Goal: Download file/media

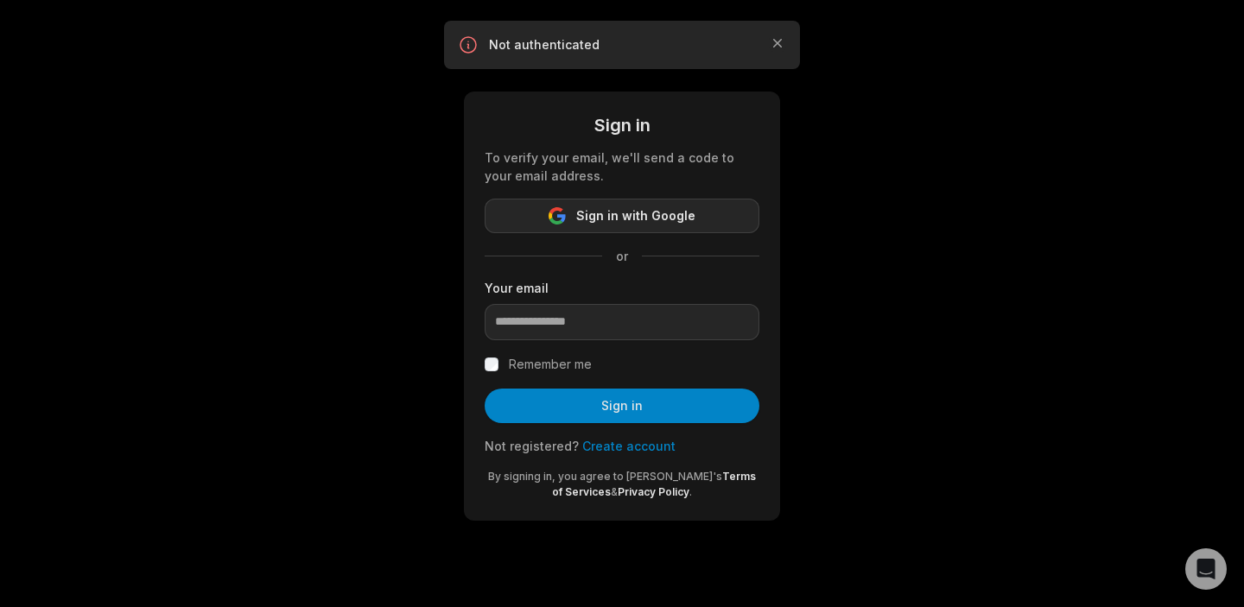
click at [675, 221] on span "Sign in with Google" at bounding box center [635, 216] width 119 height 21
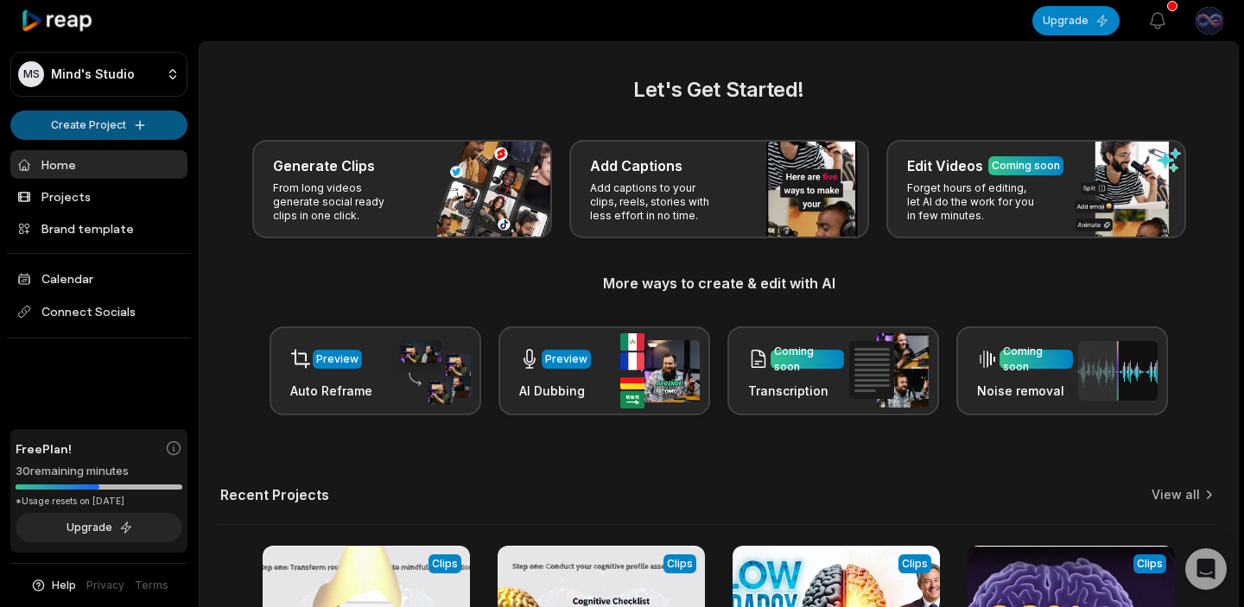
click at [109, 129] on html "MS Mind's Studio Create Project Home Projects Brand template Calendar Connect S…" at bounding box center [622, 303] width 1244 height 607
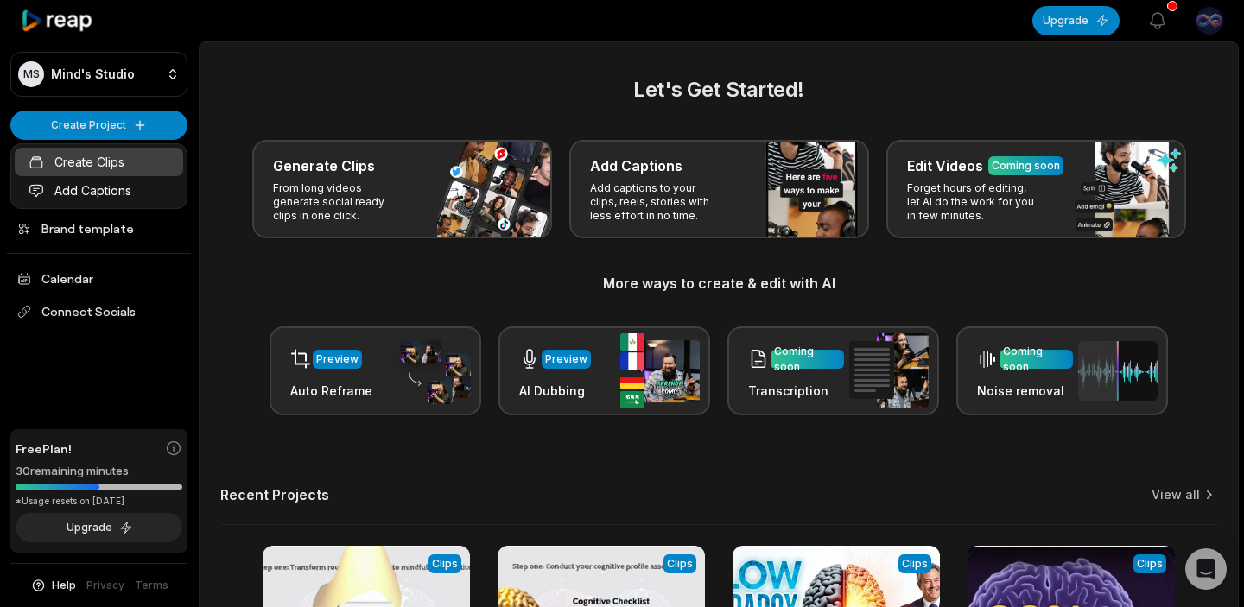
click at [103, 163] on link "Create Clips" at bounding box center [99, 162] width 169 height 29
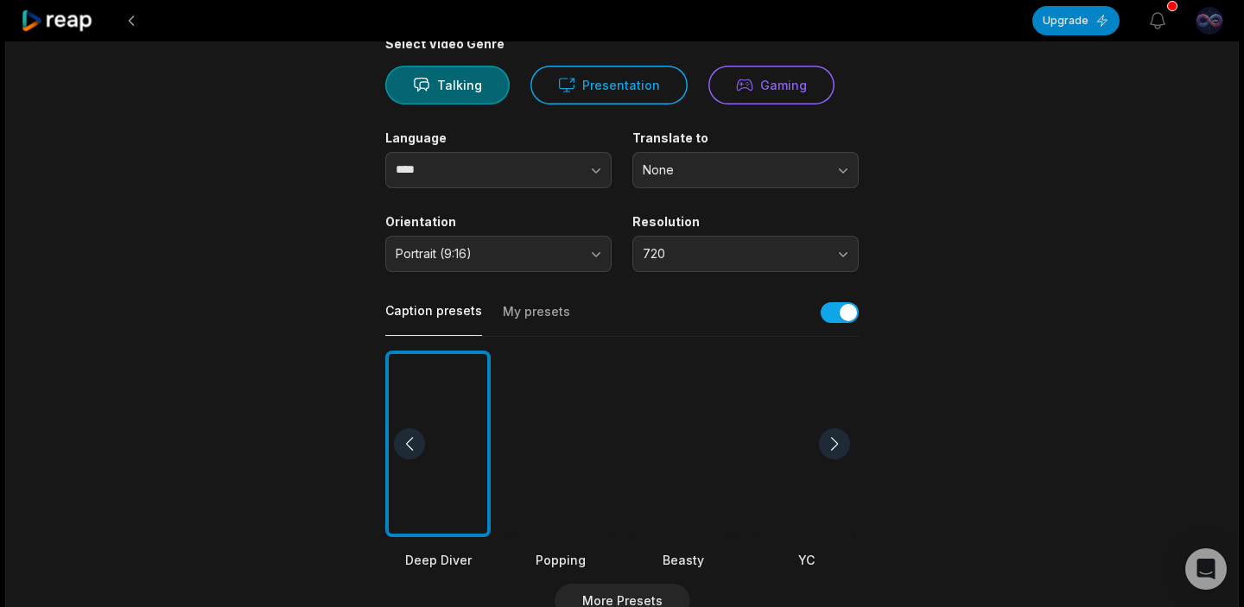
scroll to position [164, 0]
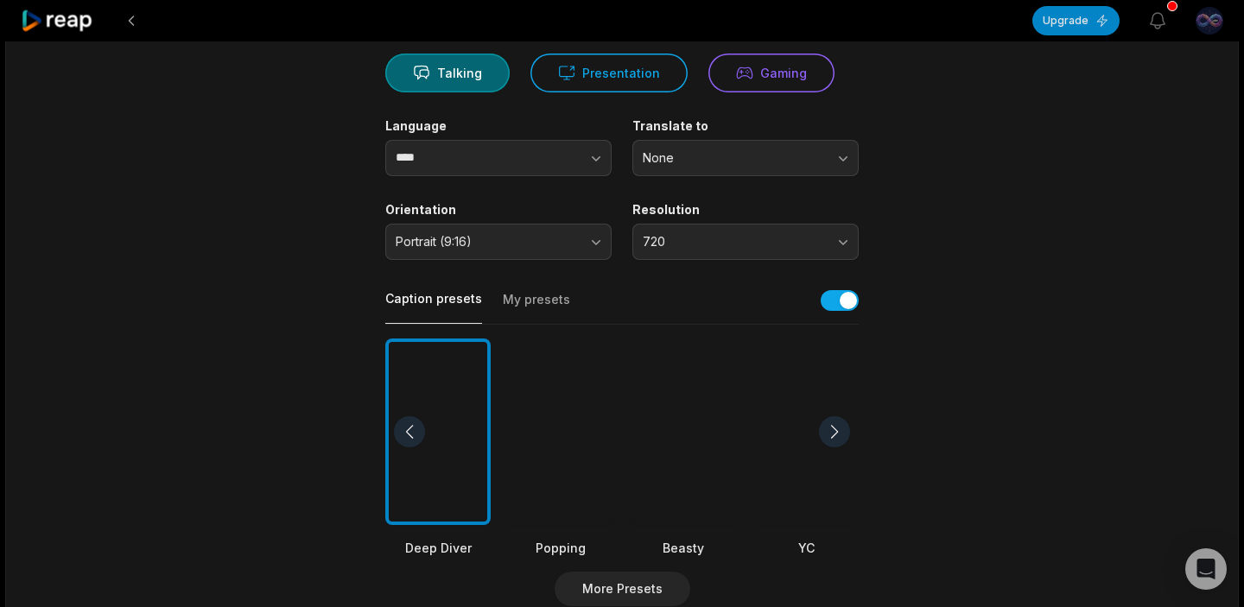
click at [837, 241] on button "720" at bounding box center [746, 242] width 226 height 36
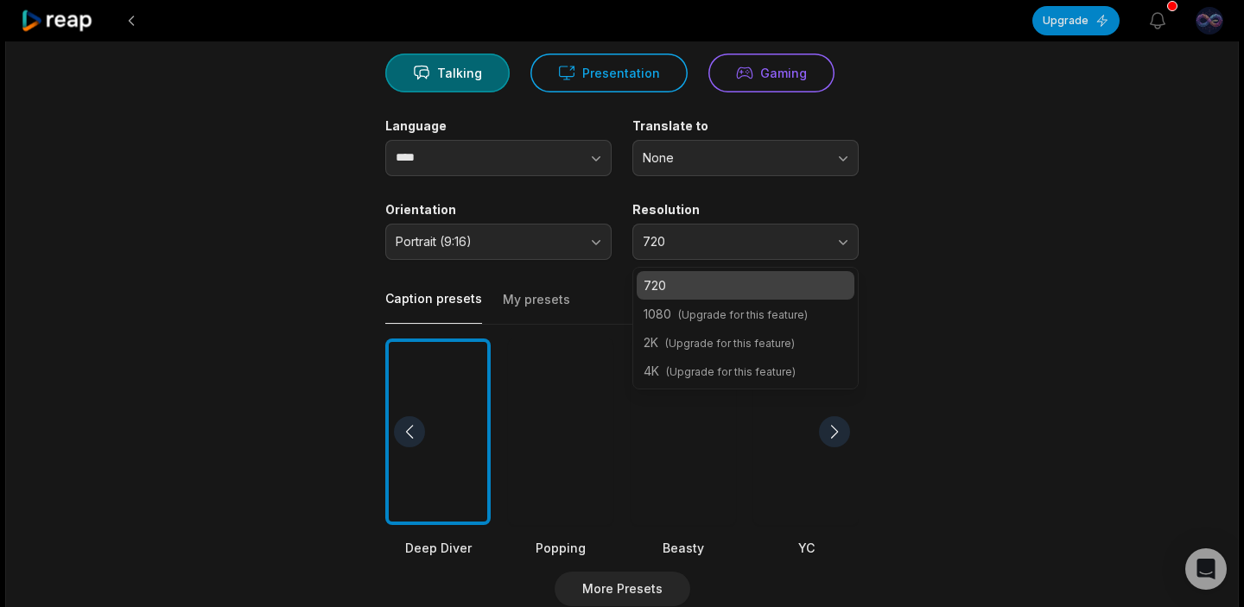
click at [837, 241] on button "720" at bounding box center [746, 242] width 226 height 36
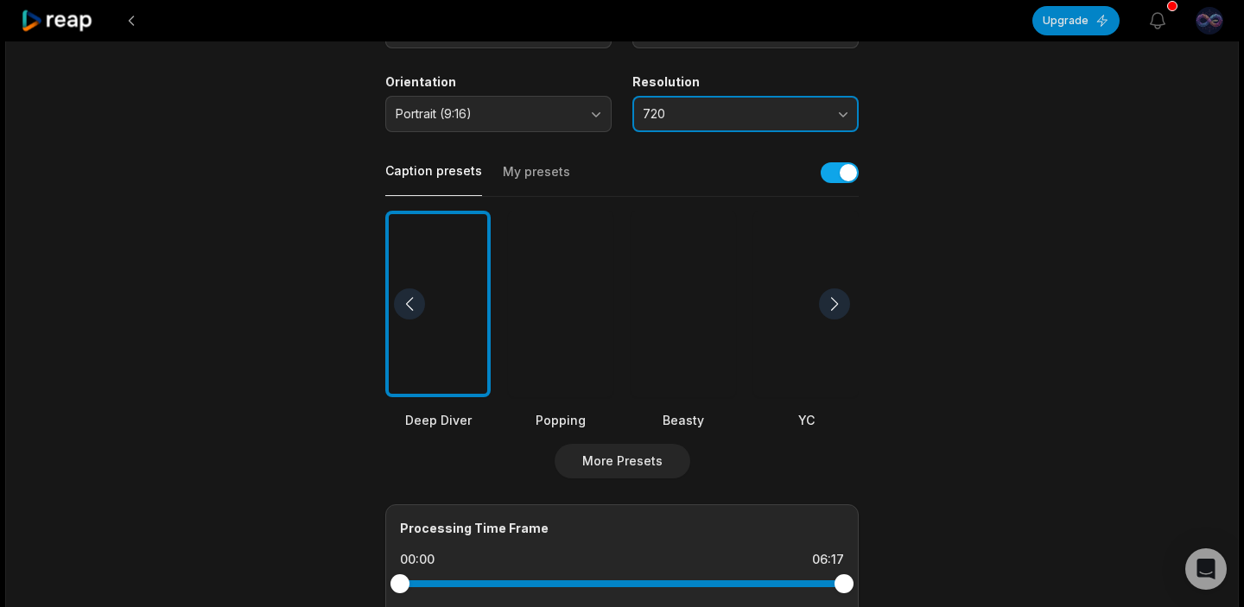
scroll to position [296, 0]
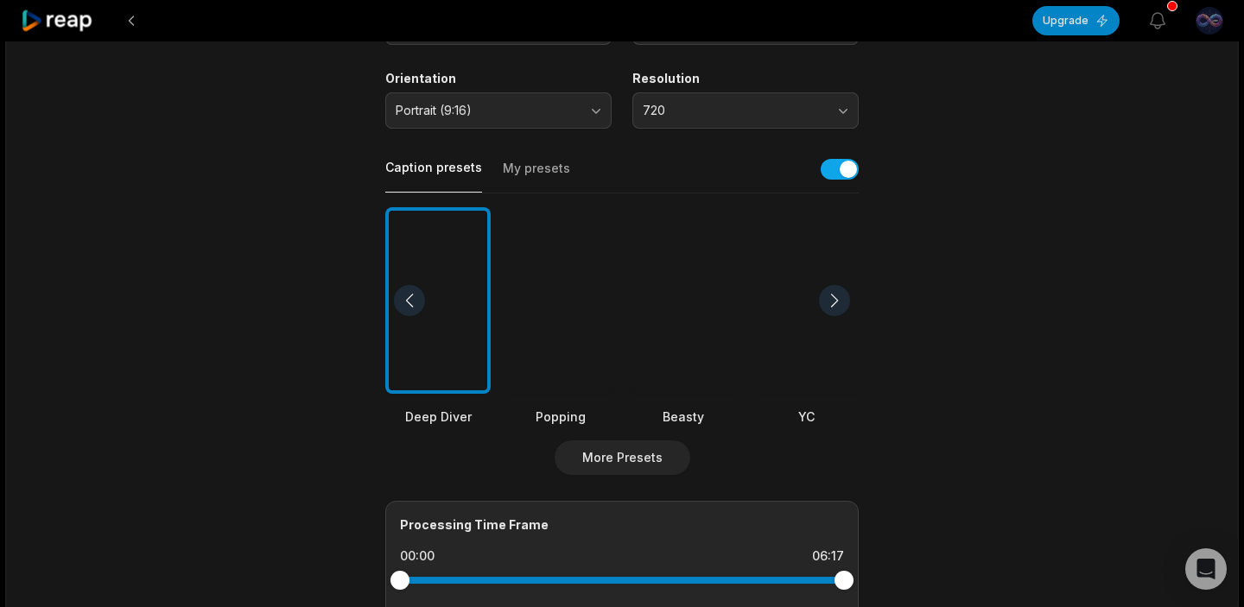
click at [837, 306] on div at bounding box center [834, 300] width 31 height 31
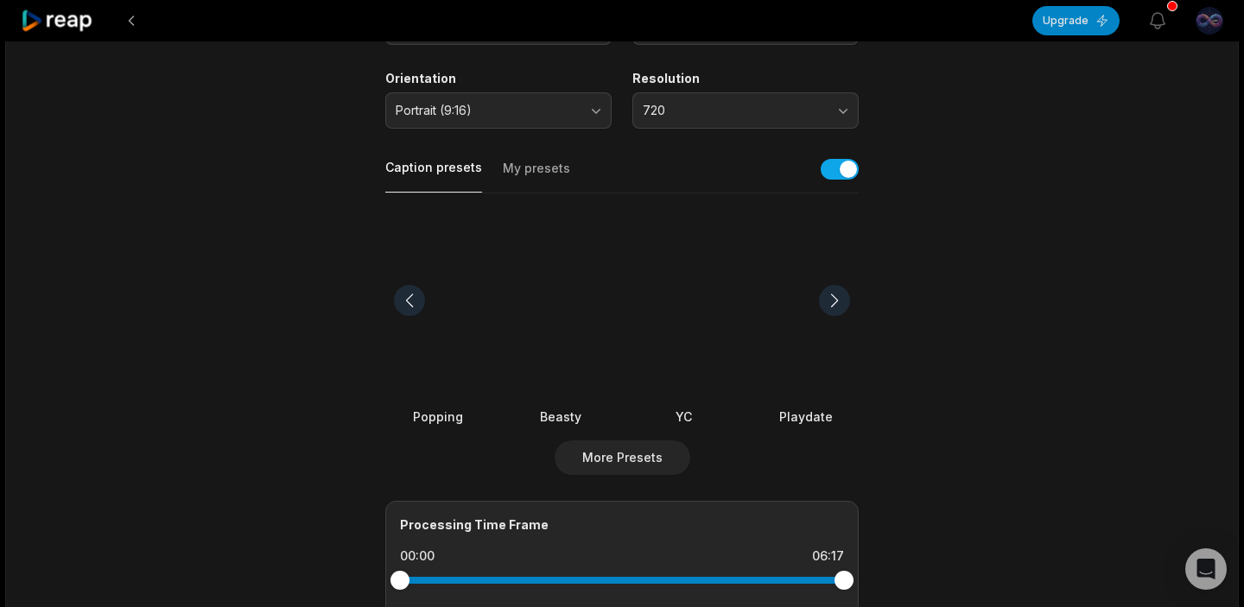
click at [837, 306] on div at bounding box center [834, 300] width 31 height 31
click at [530, 170] on button "My presets" at bounding box center [536, 176] width 67 height 33
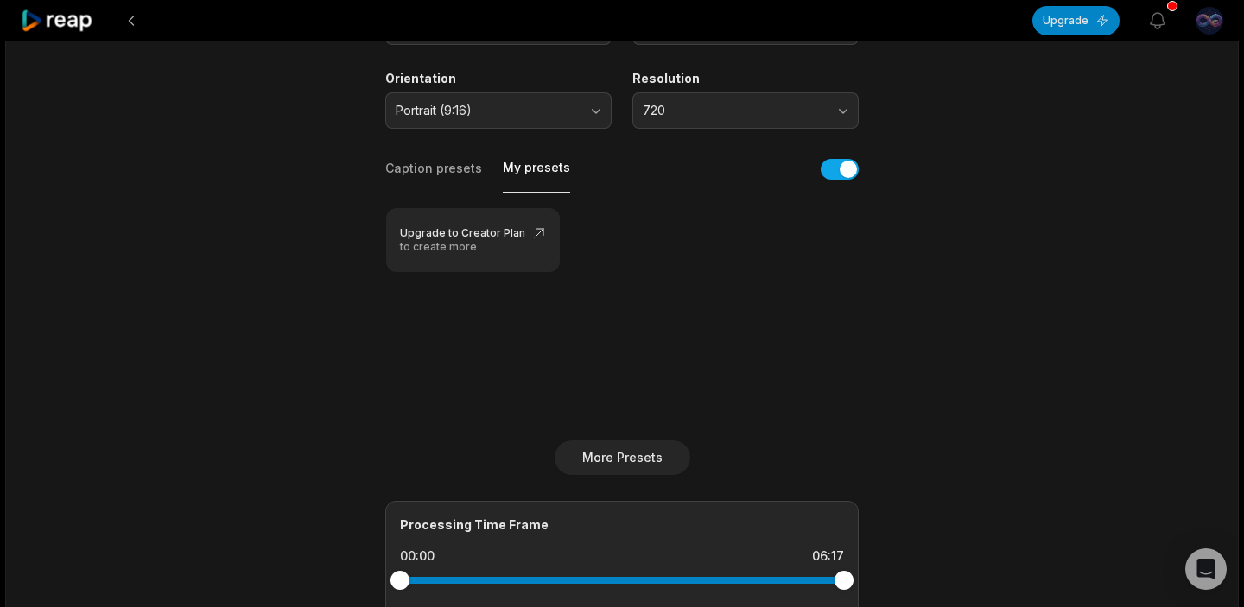
click at [421, 172] on button "Caption presets" at bounding box center [433, 176] width 97 height 33
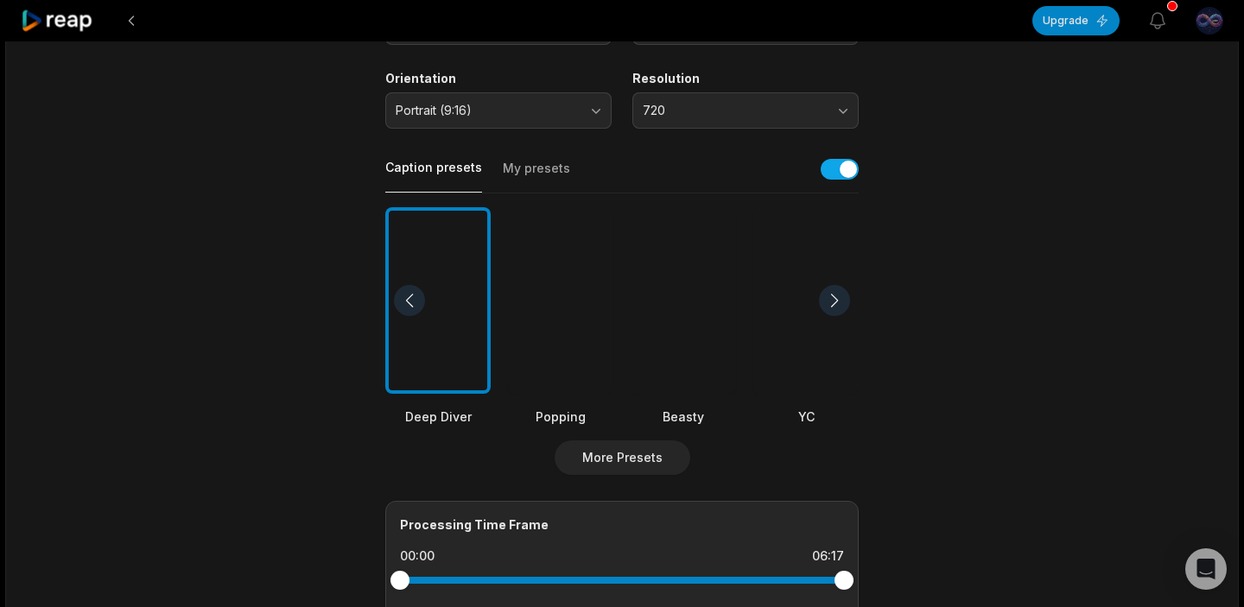
click at [835, 305] on div at bounding box center [834, 300] width 31 height 31
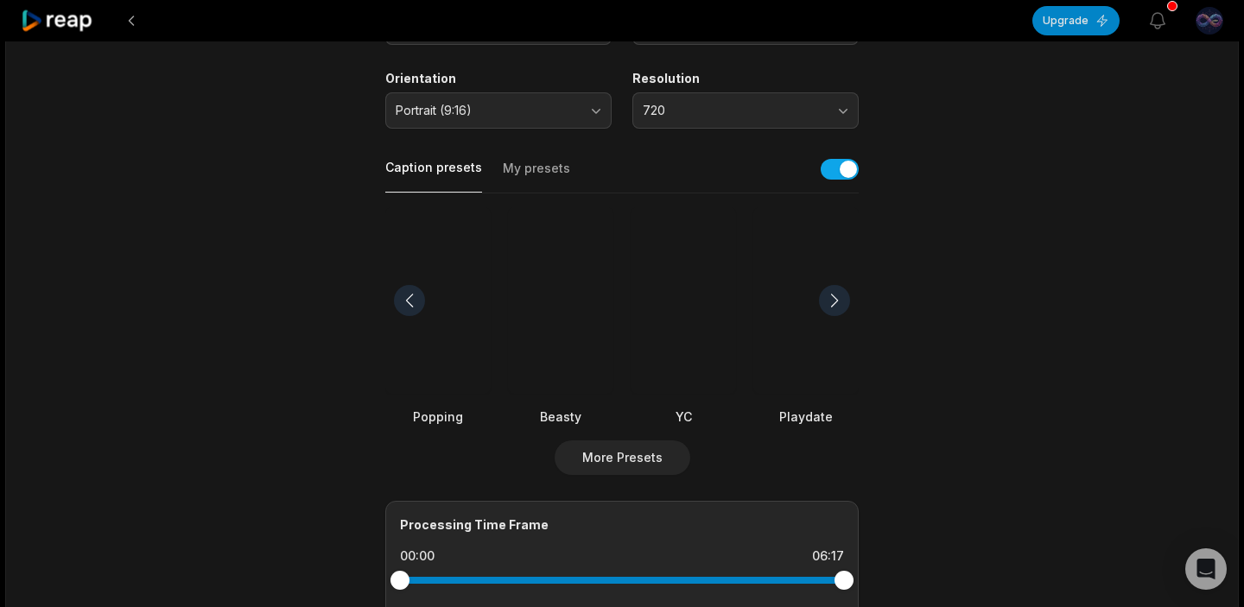
click at [835, 305] on div at bounding box center [834, 300] width 31 height 31
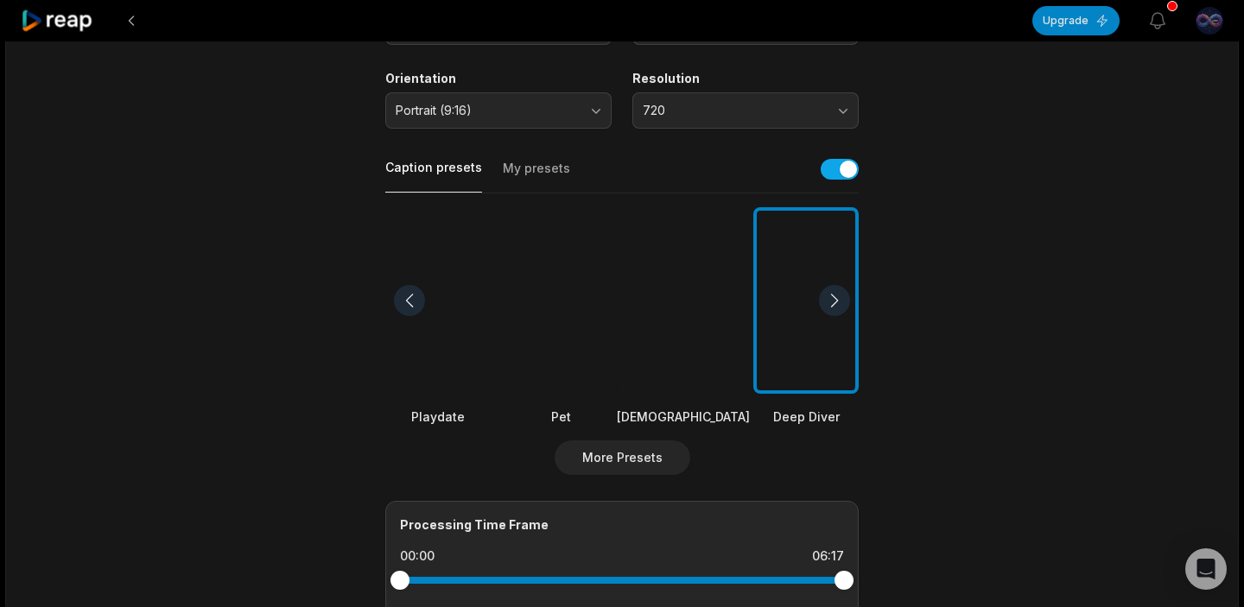
click at [690, 332] on div at bounding box center [683, 301] width 133 height 188
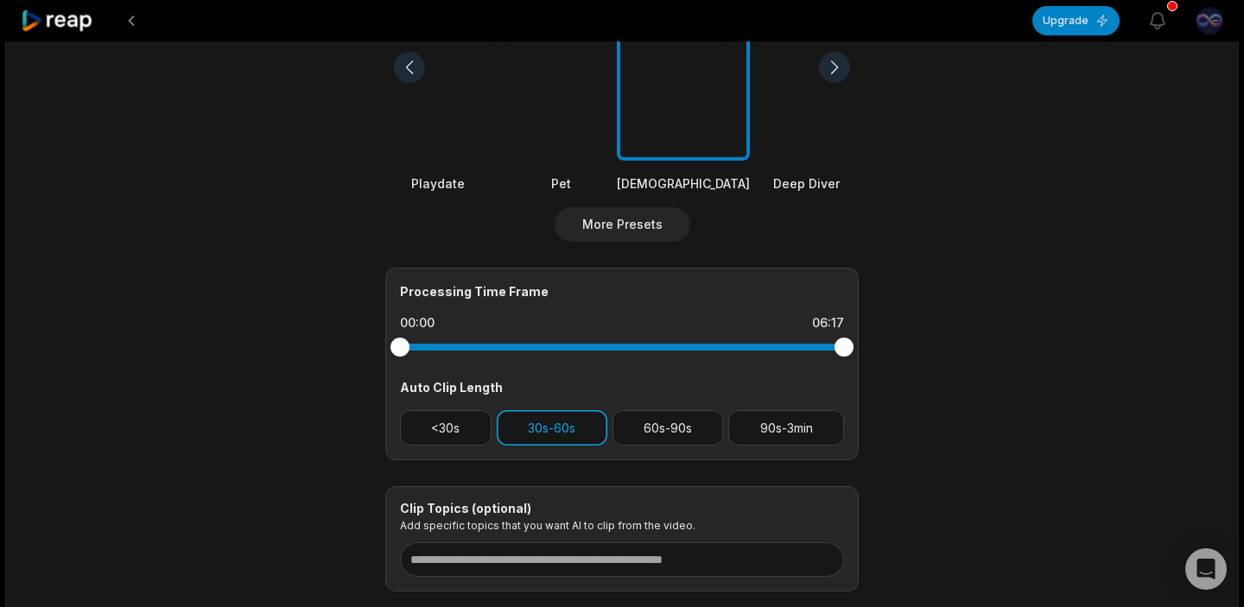
scroll to position [531, 0]
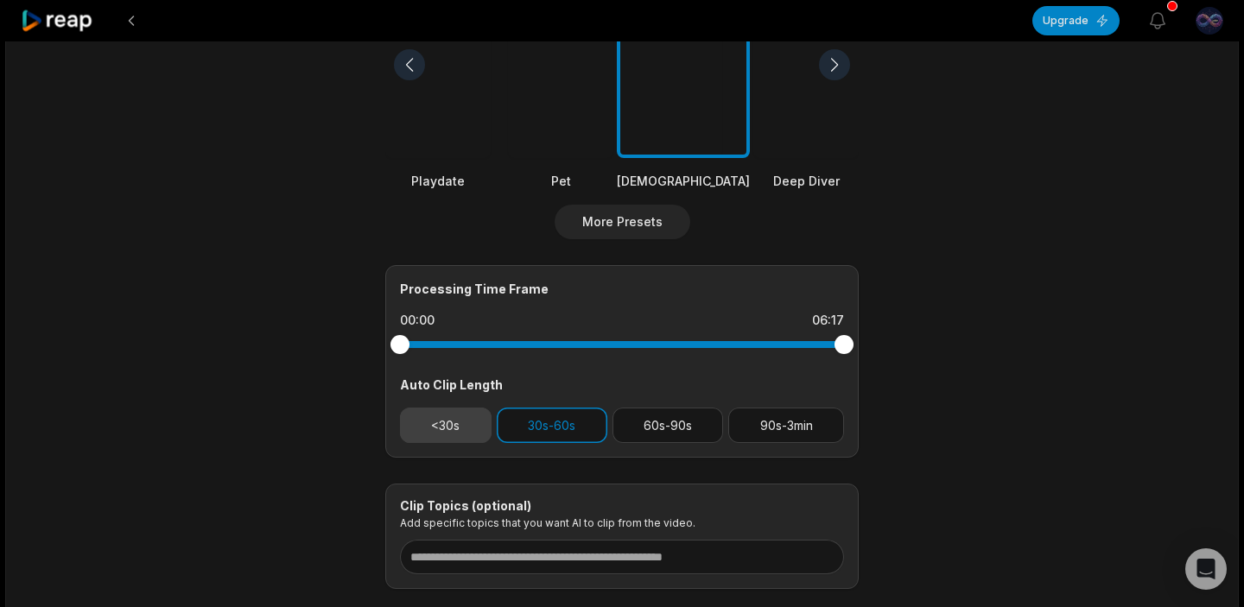
click at [450, 425] on button "<30s" at bounding box center [446, 425] width 92 height 35
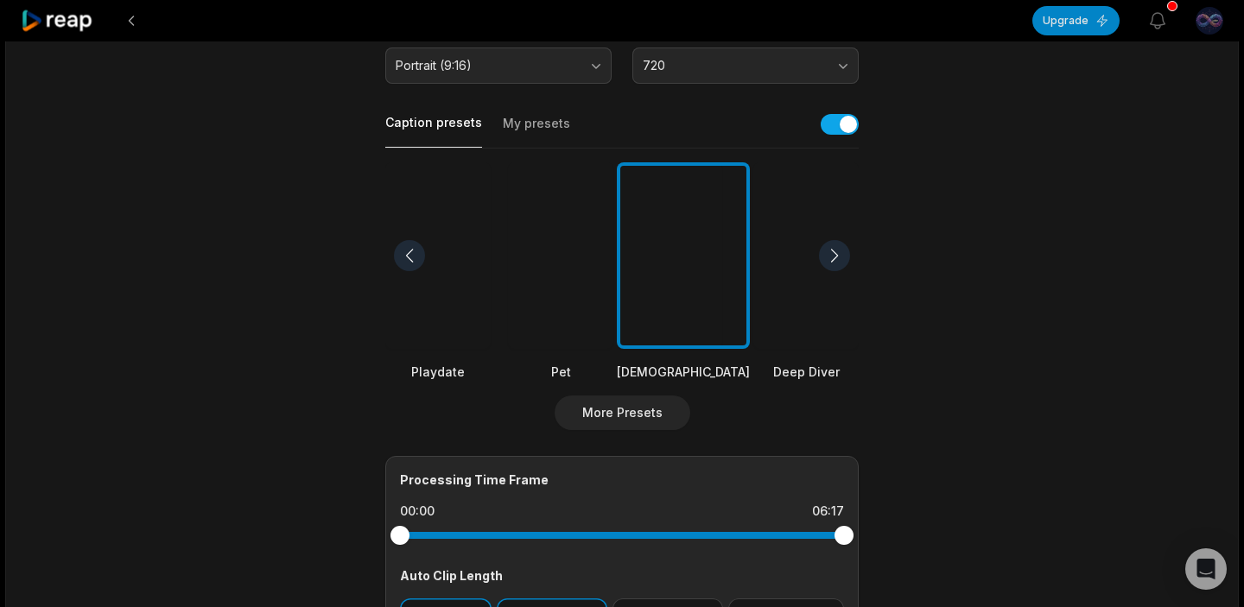
scroll to position [340, 0]
click at [410, 255] on div at bounding box center [409, 256] width 31 height 31
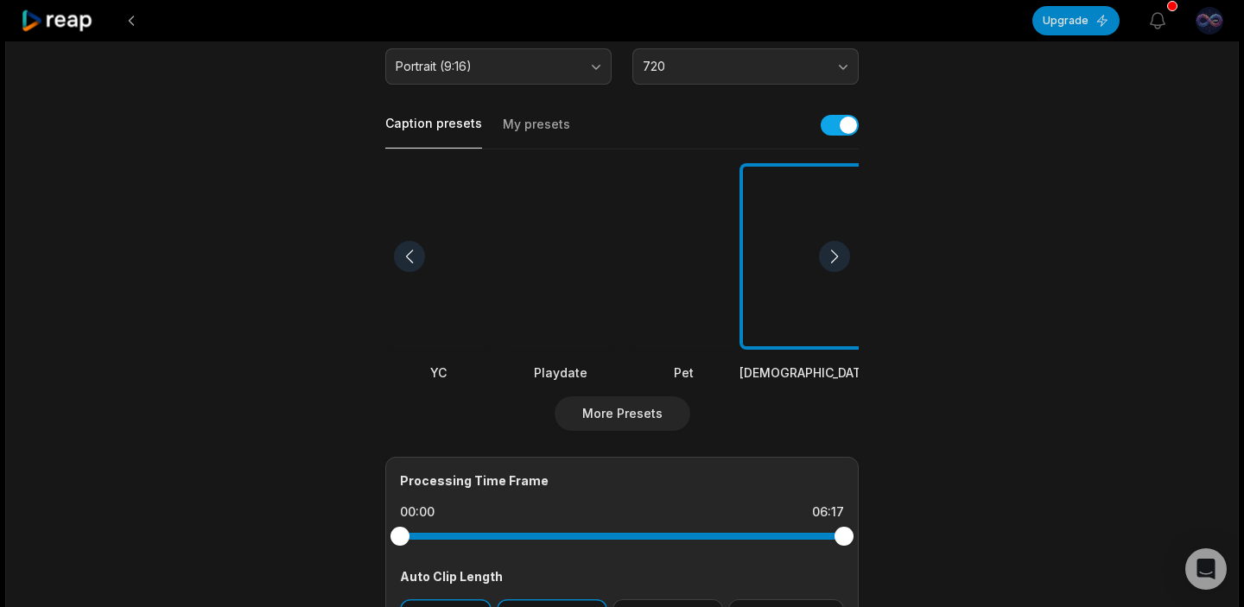
click at [410, 255] on div at bounding box center [409, 256] width 31 height 31
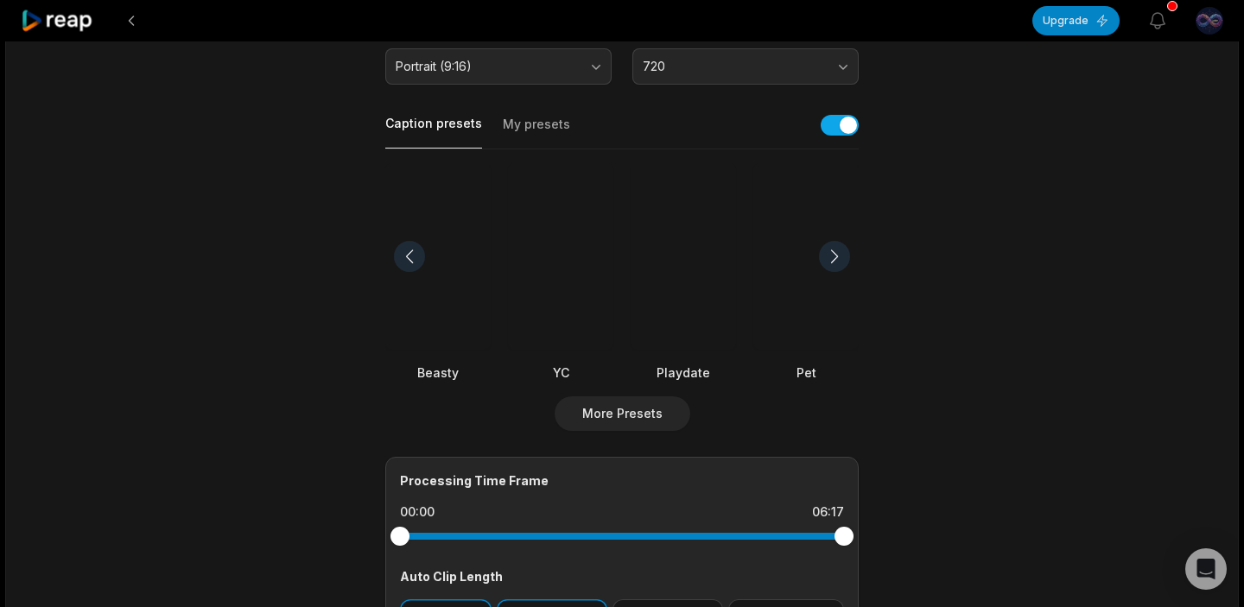
click at [410, 255] on div at bounding box center [409, 256] width 31 height 31
click at [837, 254] on div at bounding box center [834, 256] width 31 height 31
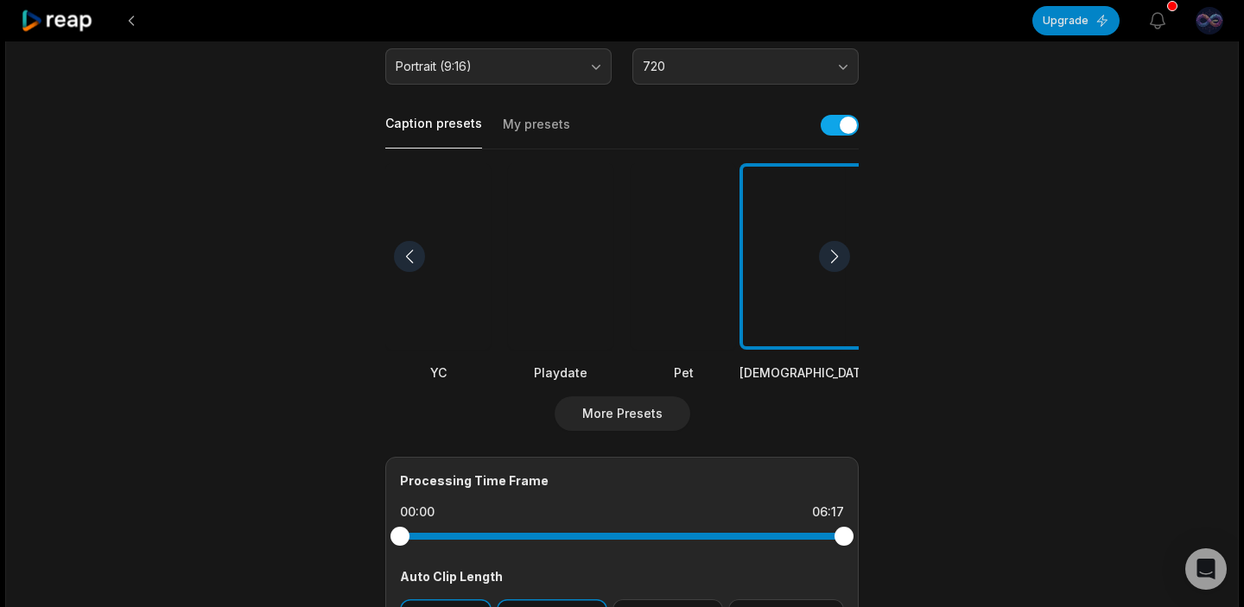
click at [837, 254] on div at bounding box center [834, 256] width 31 height 31
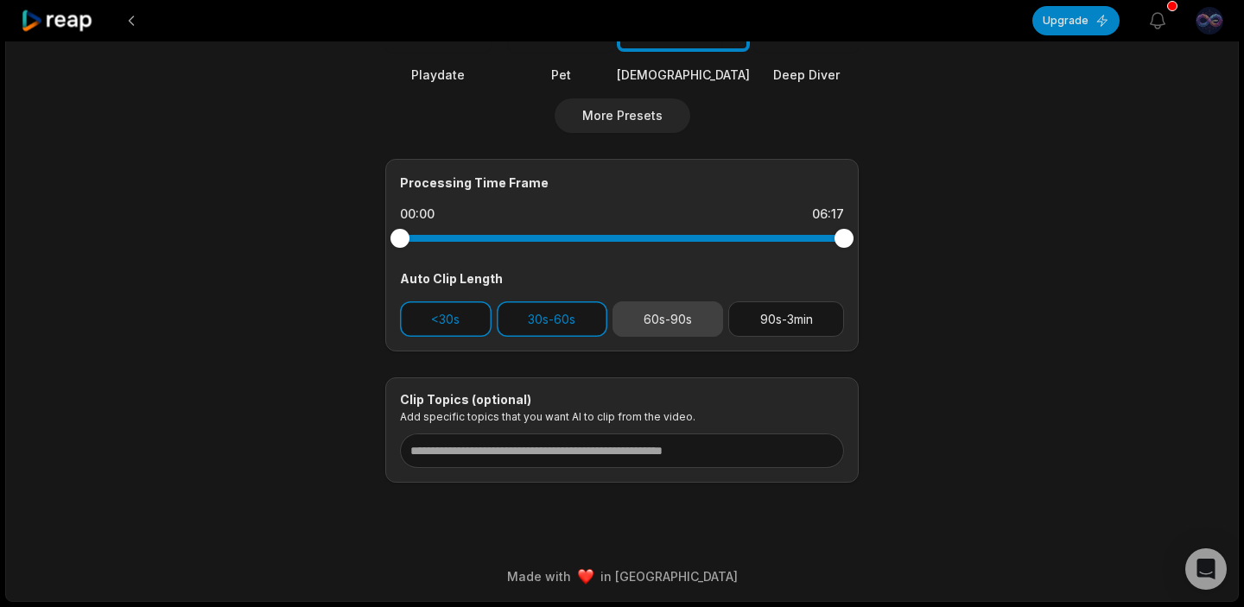
scroll to position [636, 0]
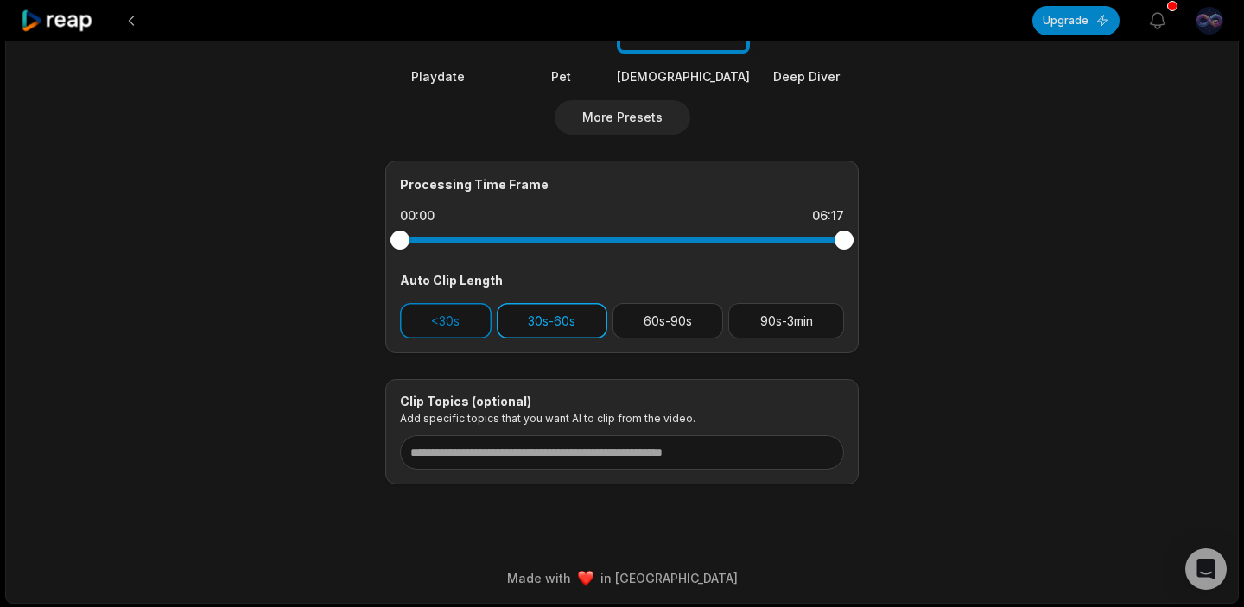
click at [542, 324] on button "30s-60s" at bounding box center [552, 320] width 111 height 35
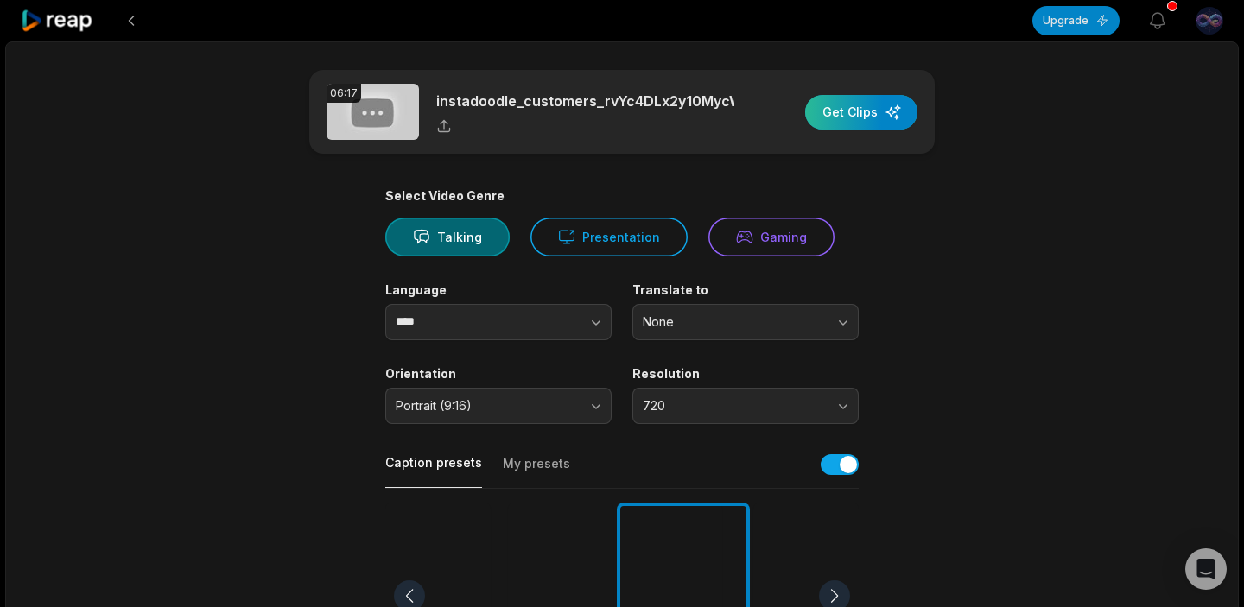
scroll to position [0, 0]
click at [851, 111] on div "button" at bounding box center [861, 112] width 112 height 35
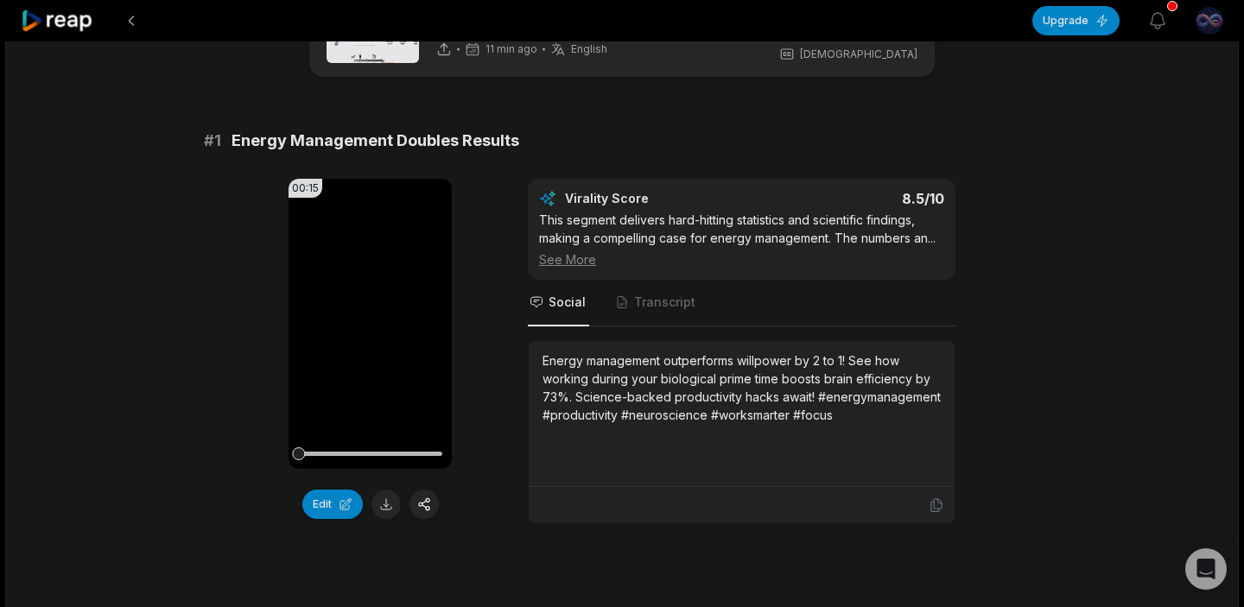
scroll to position [44, 0]
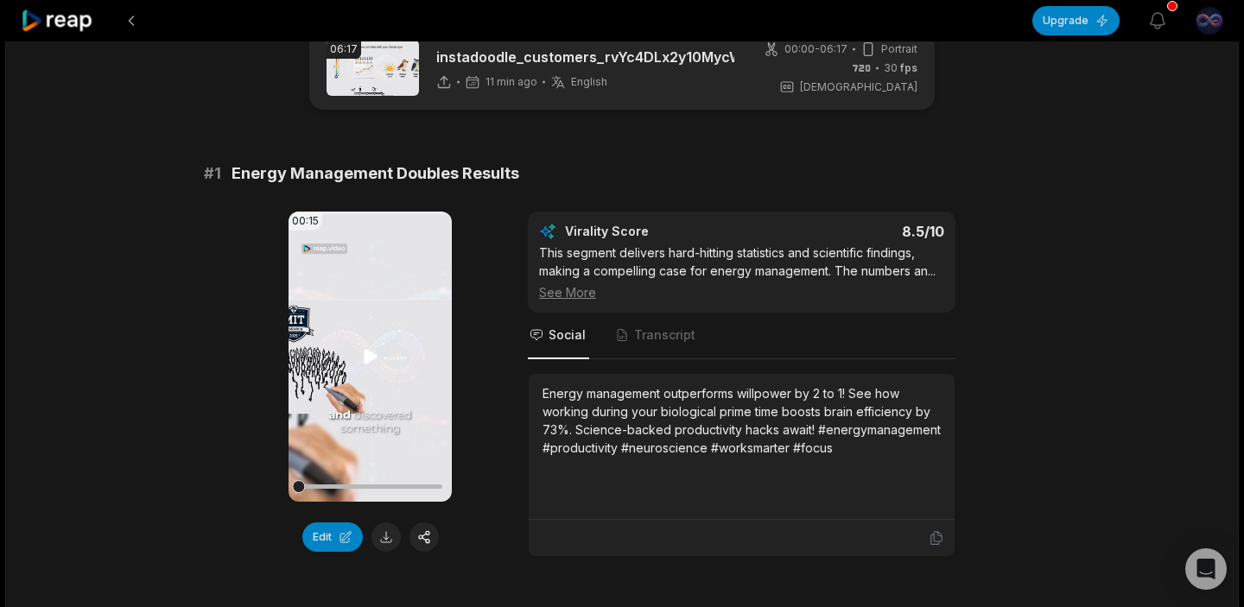
click at [368, 359] on icon at bounding box center [370, 356] width 13 height 15
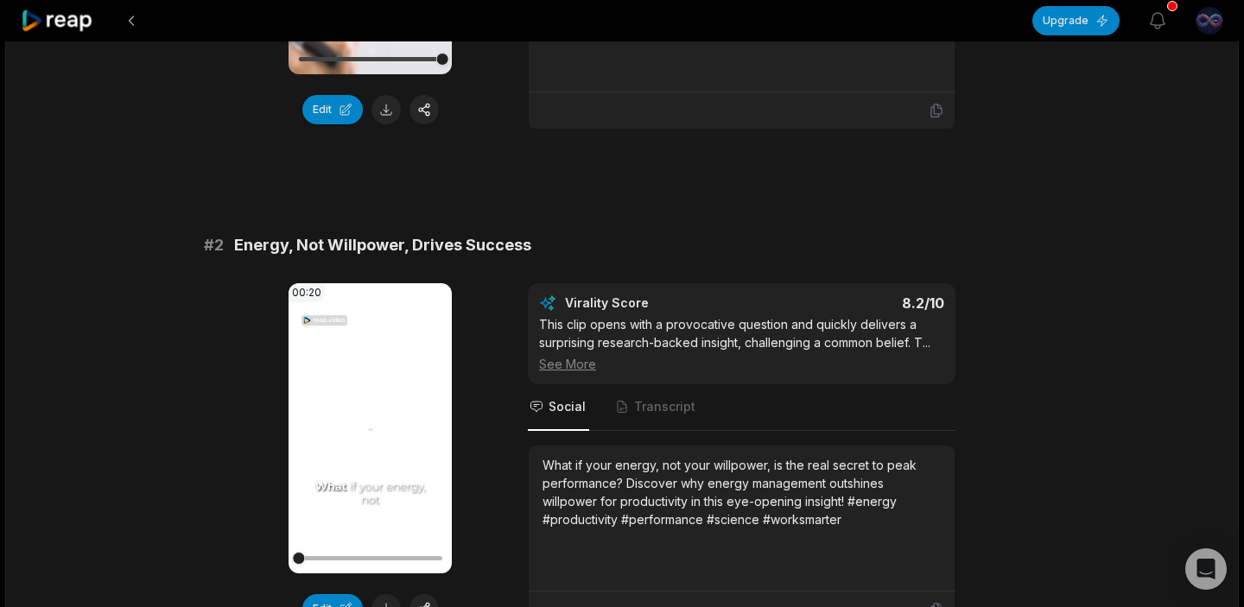
scroll to position [496, 0]
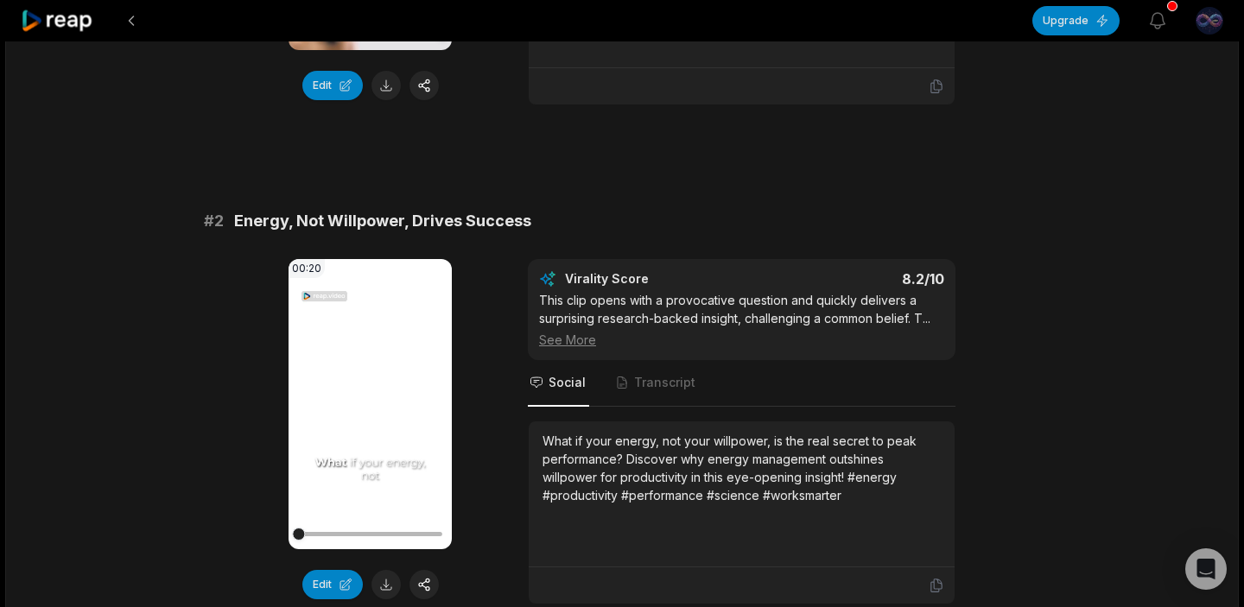
click at [368, 410] on icon at bounding box center [370, 404] width 13 height 15
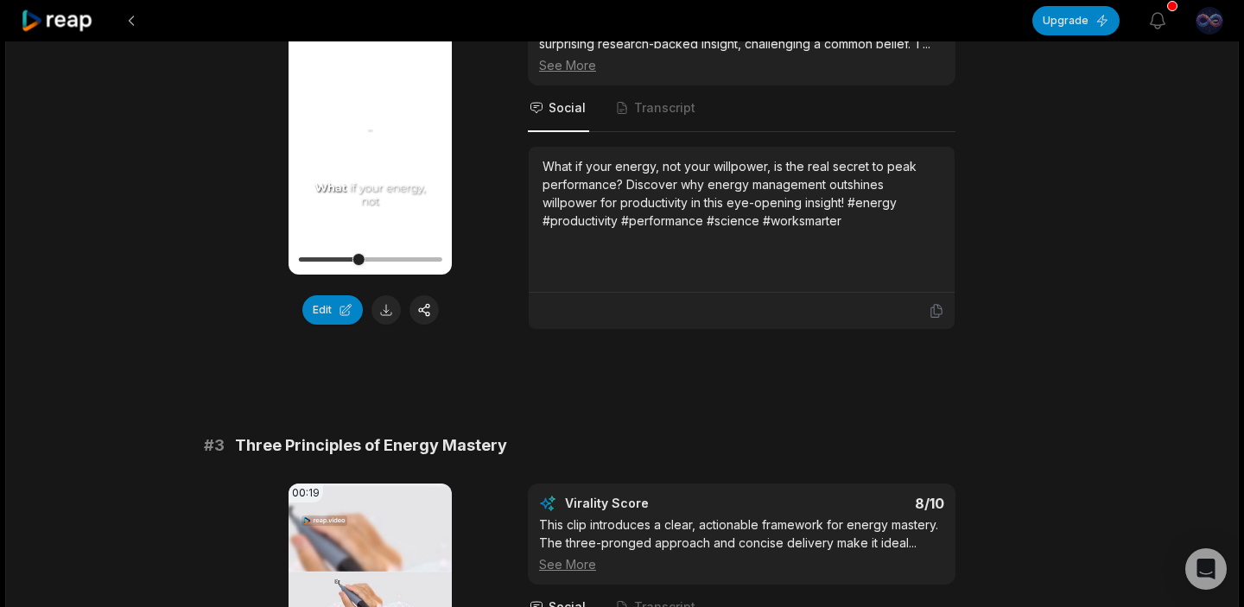
scroll to position [701, 0]
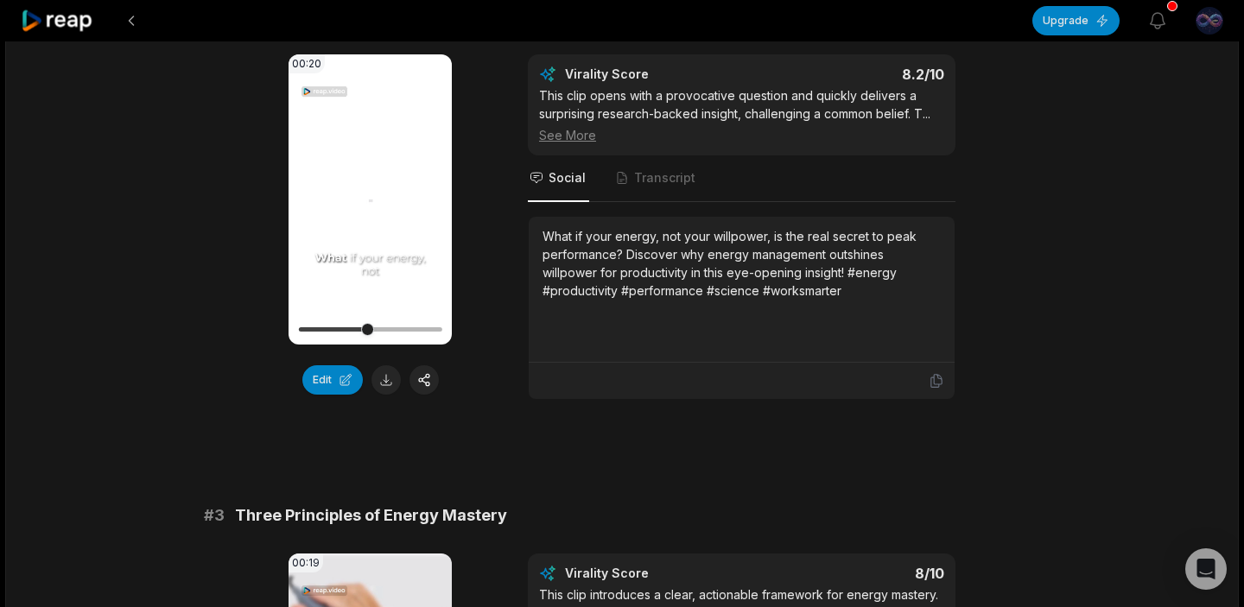
click at [367, 201] on icon at bounding box center [370, 199] width 7 height 11
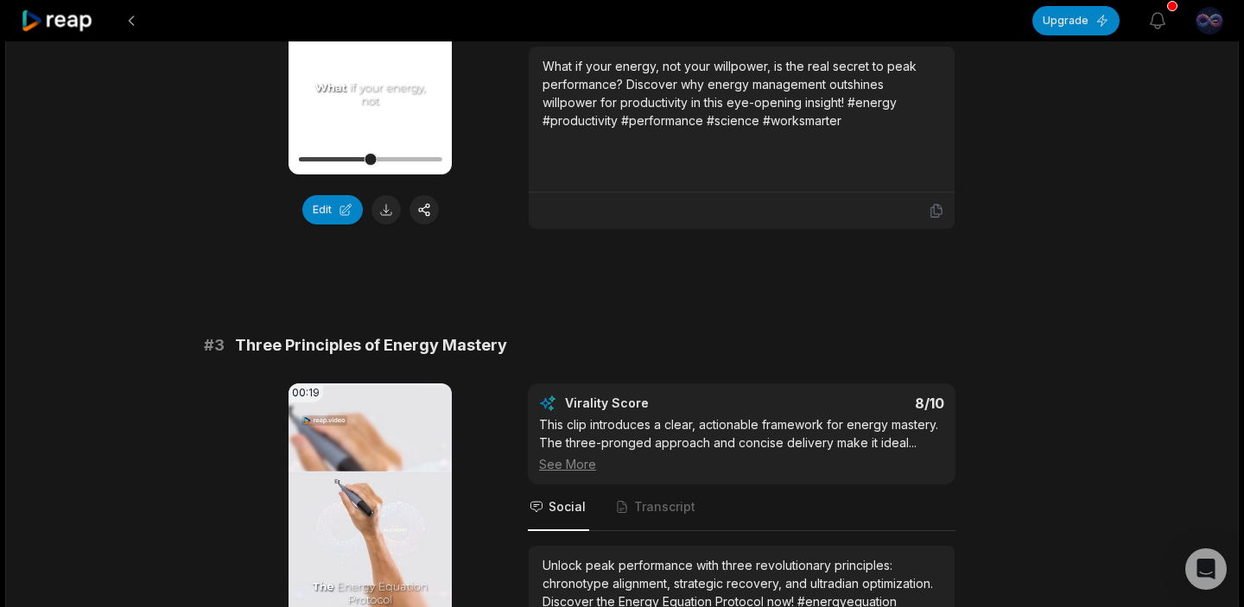
scroll to position [1024, 0]
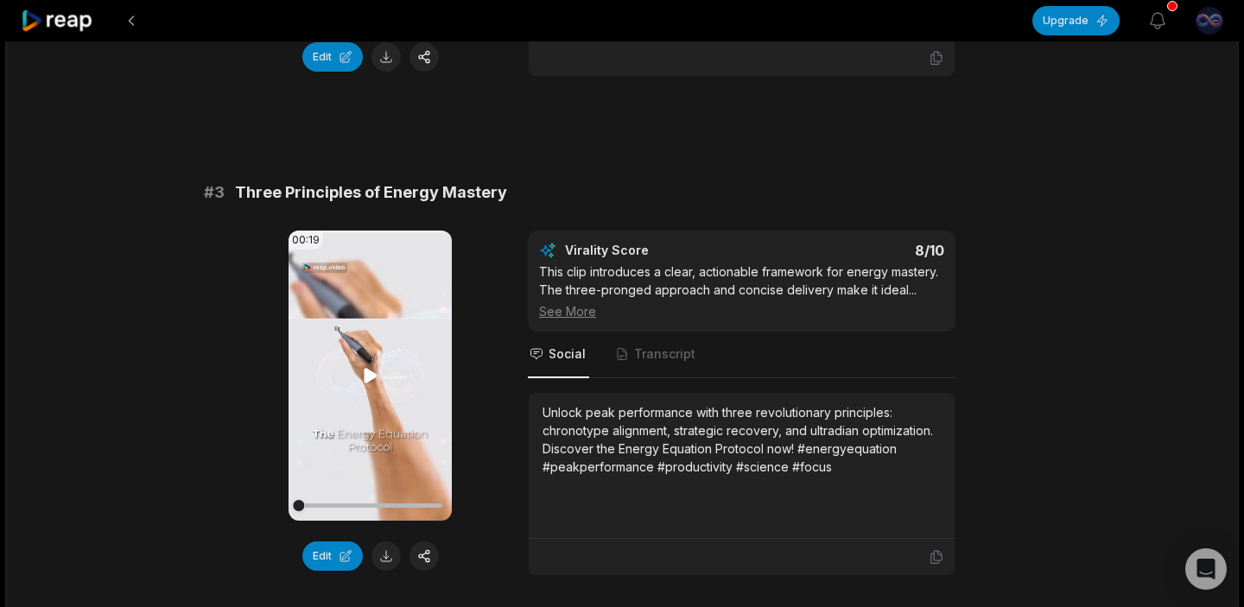
click at [366, 378] on icon at bounding box center [370, 375] width 13 height 15
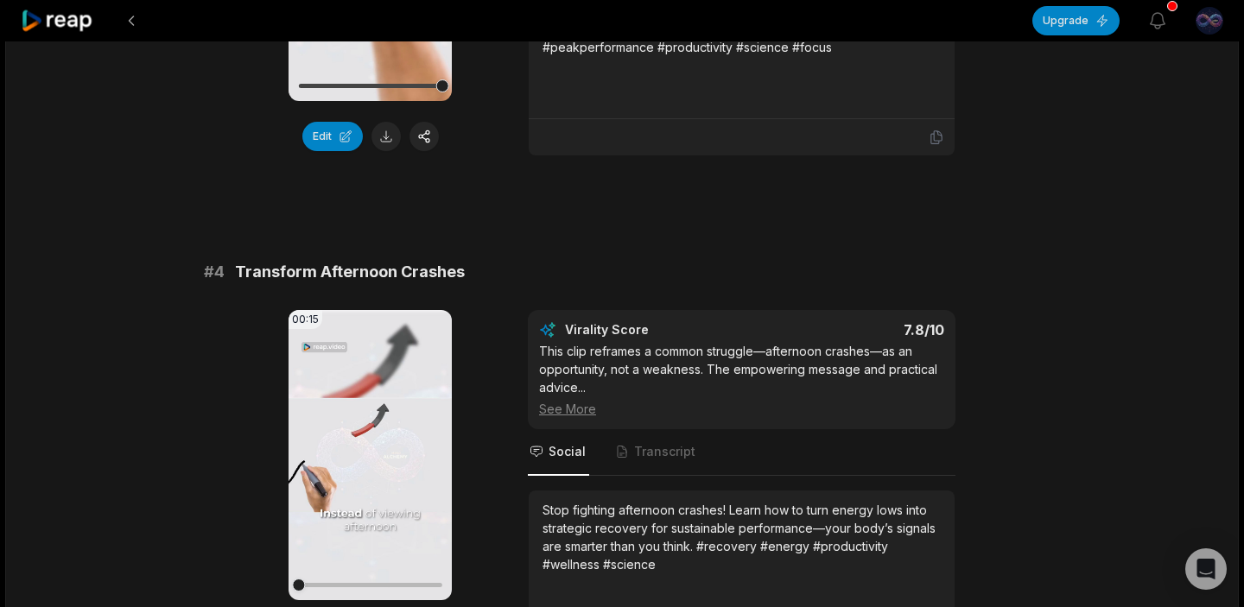
scroll to position [1452, 0]
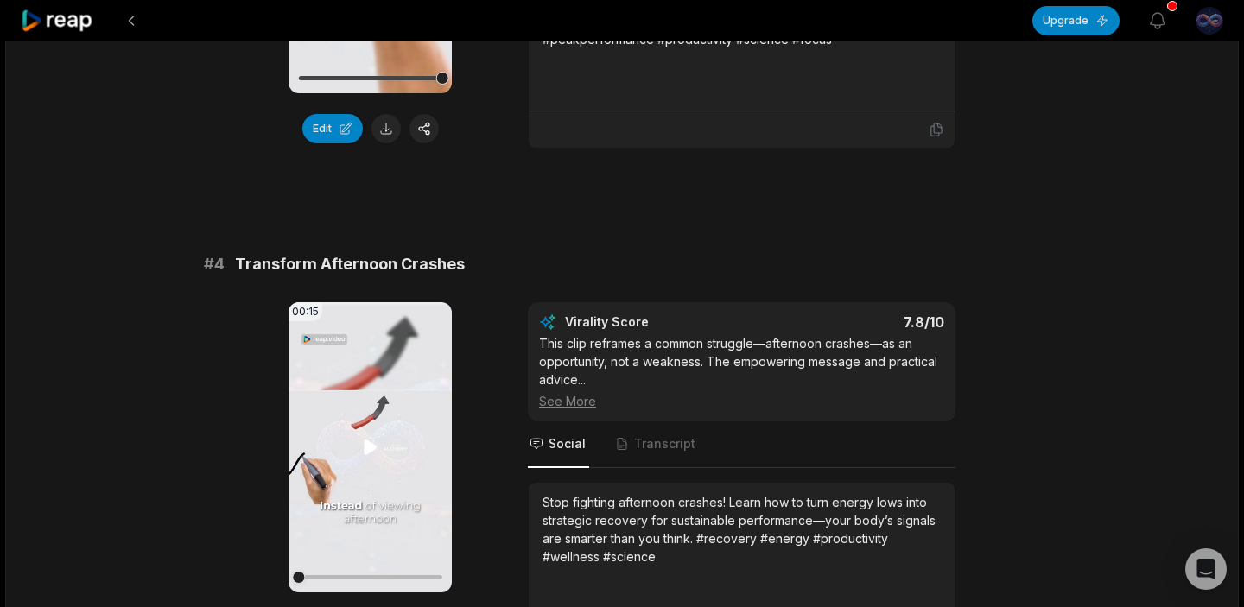
click at [368, 441] on icon at bounding box center [370, 447] width 21 height 21
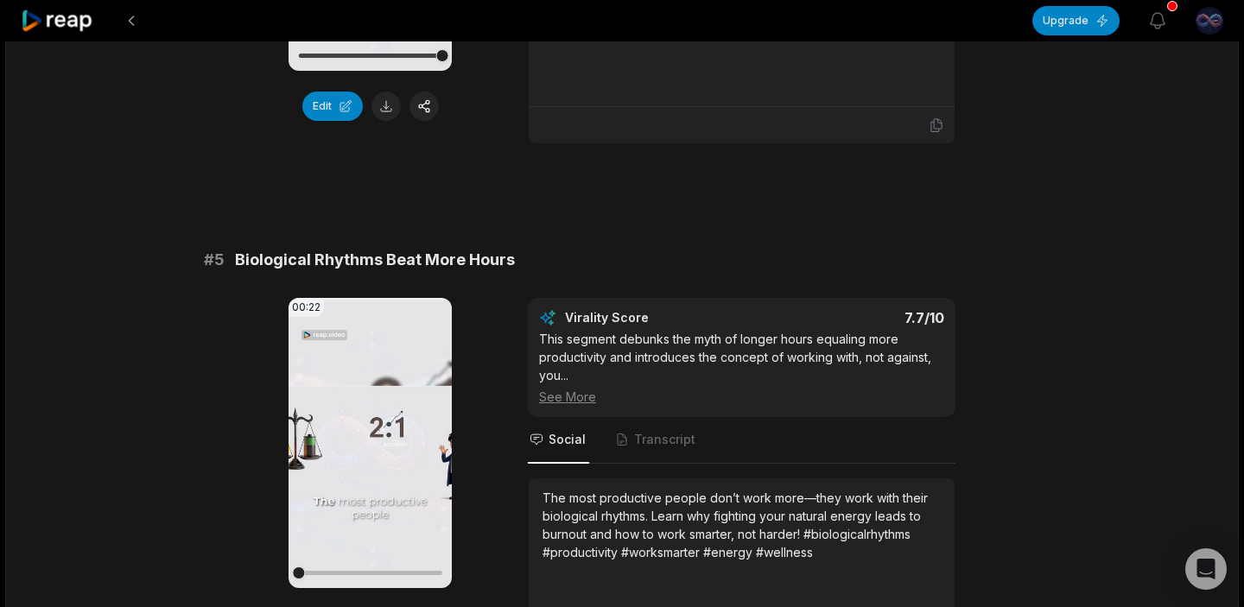
scroll to position [2001, 0]
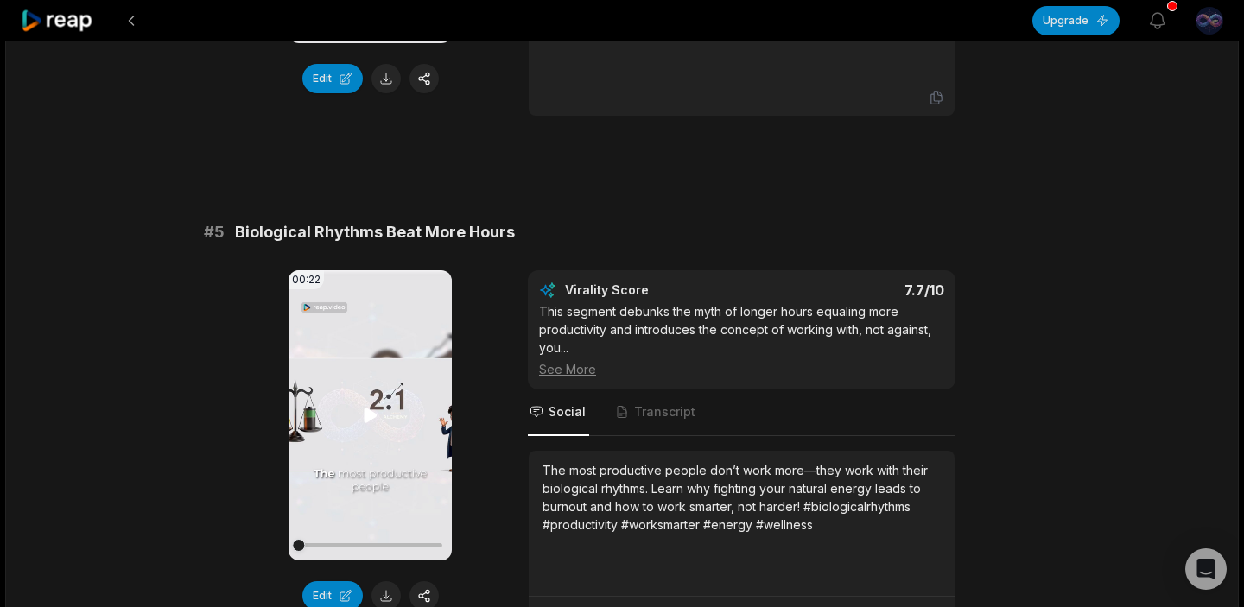
click at [373, 410] on icon at bounding box center [370, 415] width 21 height 21
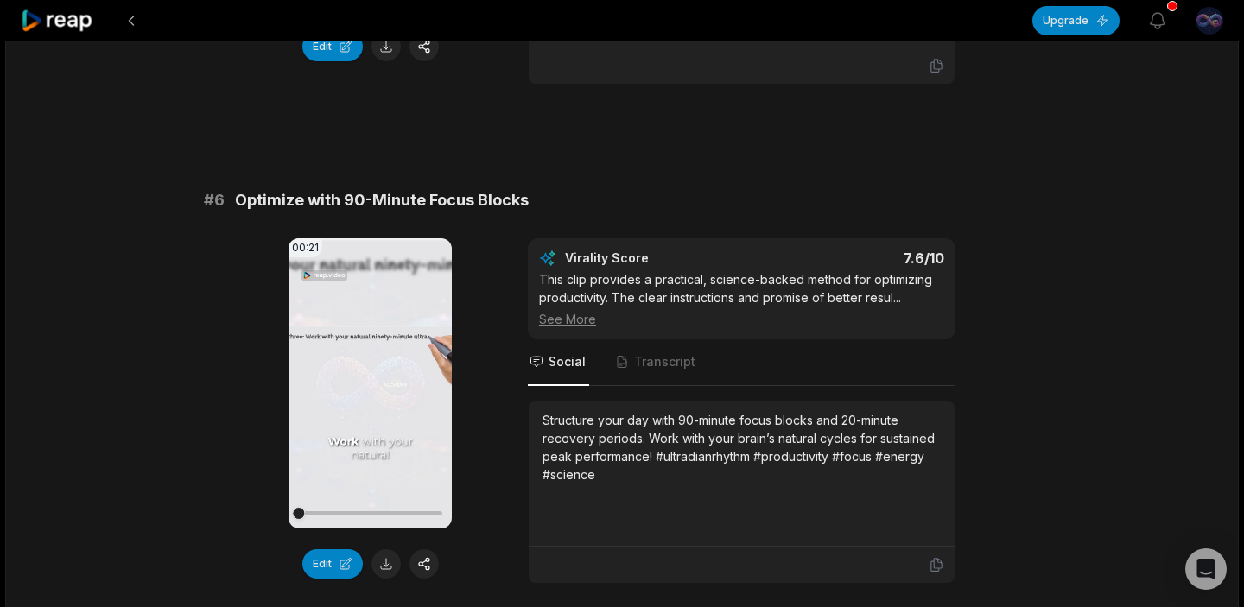
scroll to position [2604, 0]
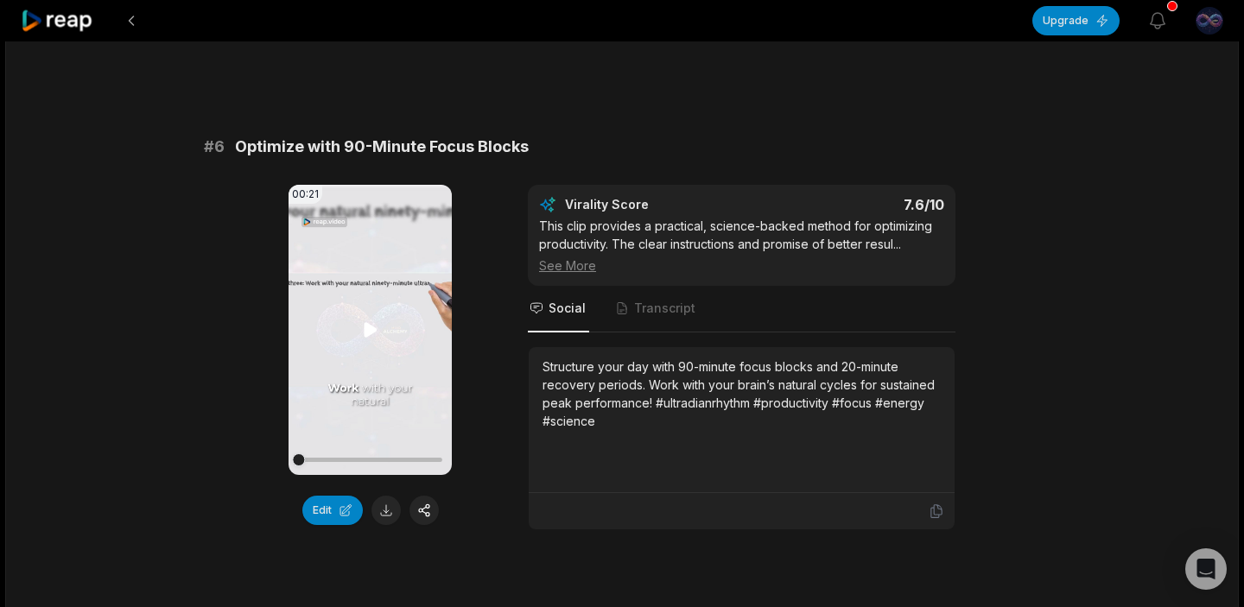
click at [373, 328] on icon at bounding box center [370, 329] width 13 height 15
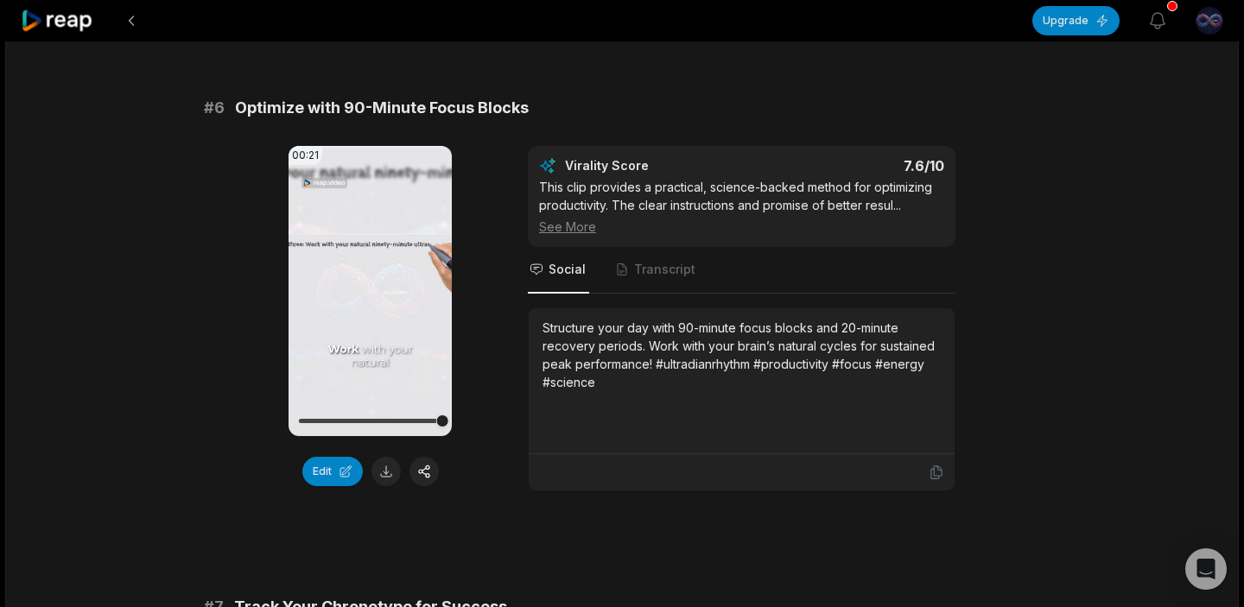
scroll to position [2661, 0]
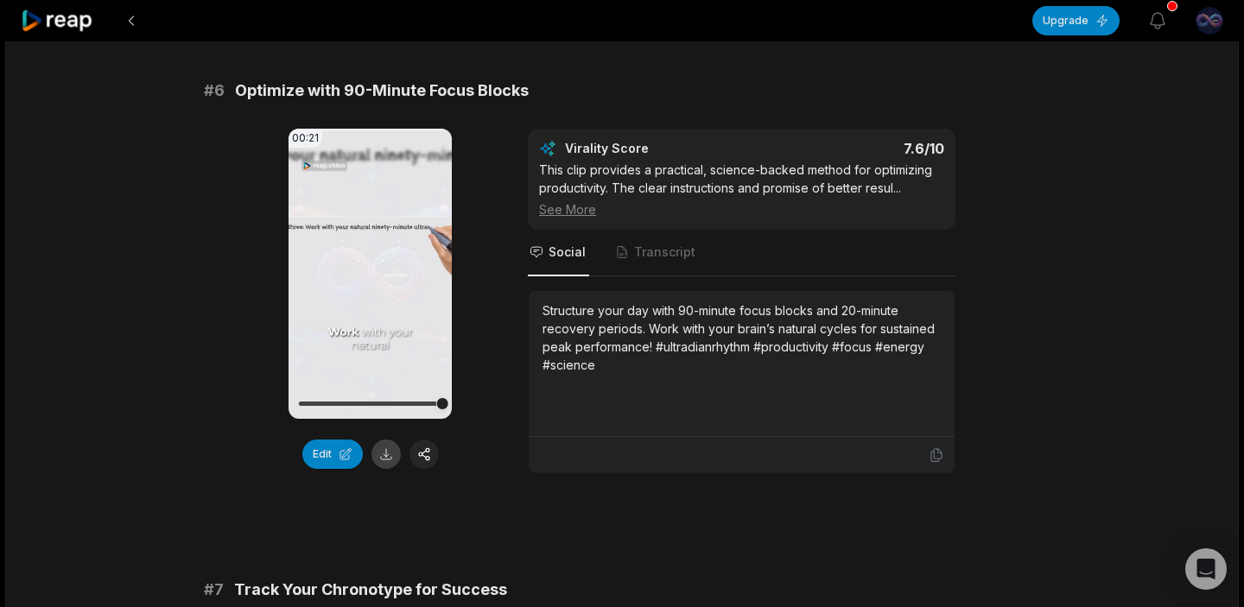
click at [380, 450] on button at bounding box center [386, 454] width 29 height 29
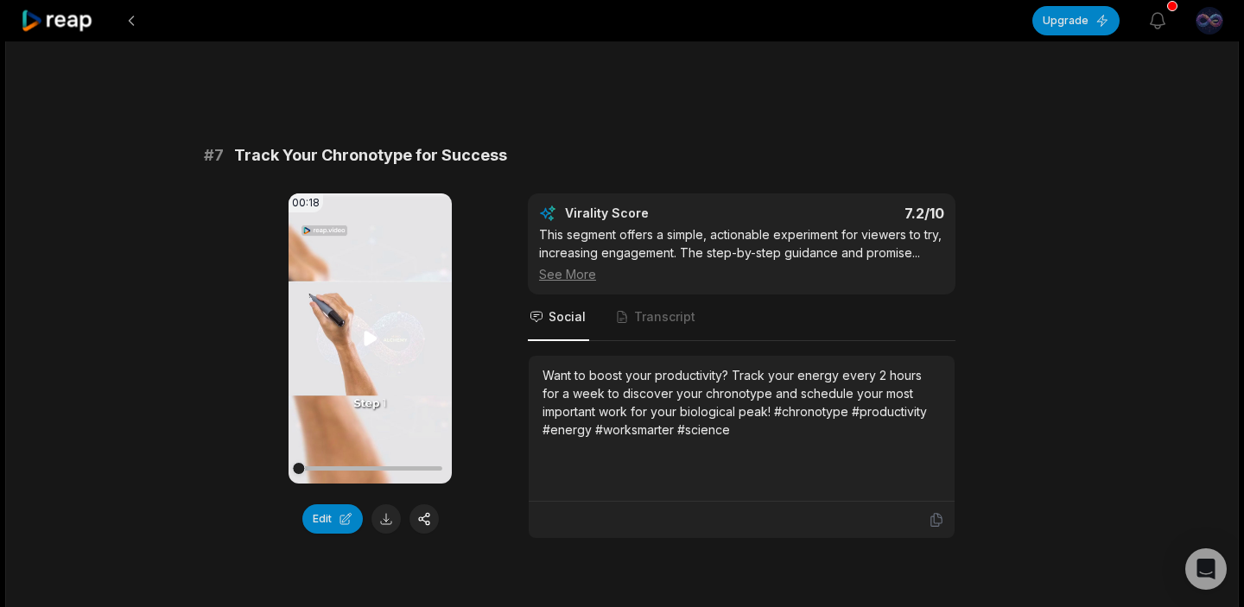
scroll to position [3102, 0]
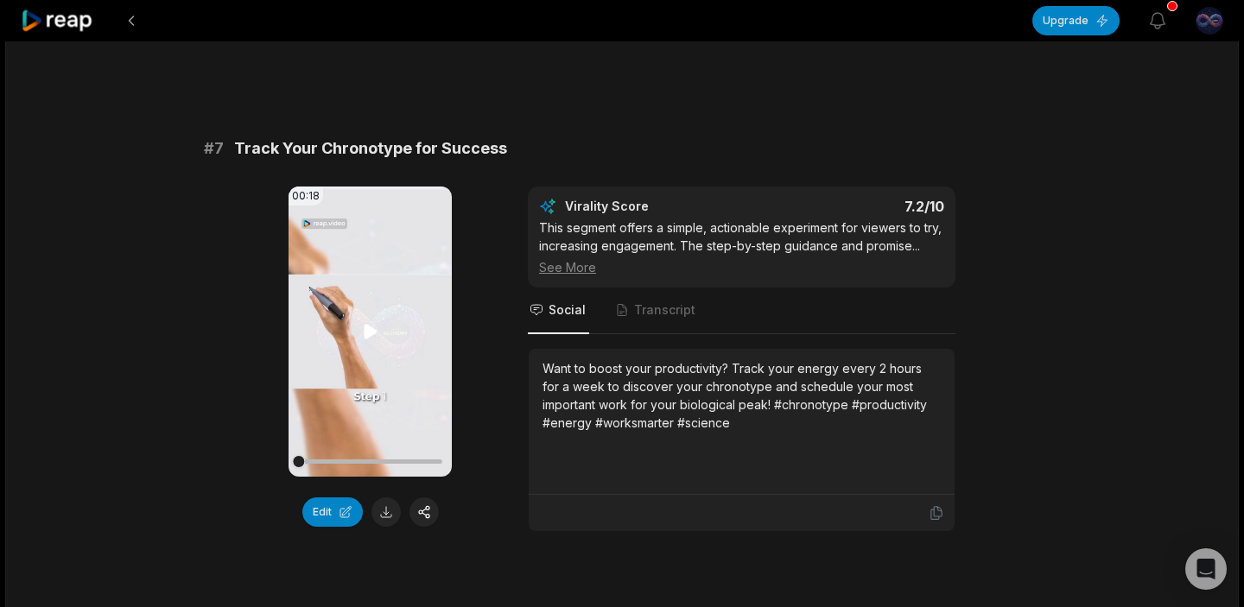
click at [375, 333] on icon at bounding box center [370, 331] width 13 height 15
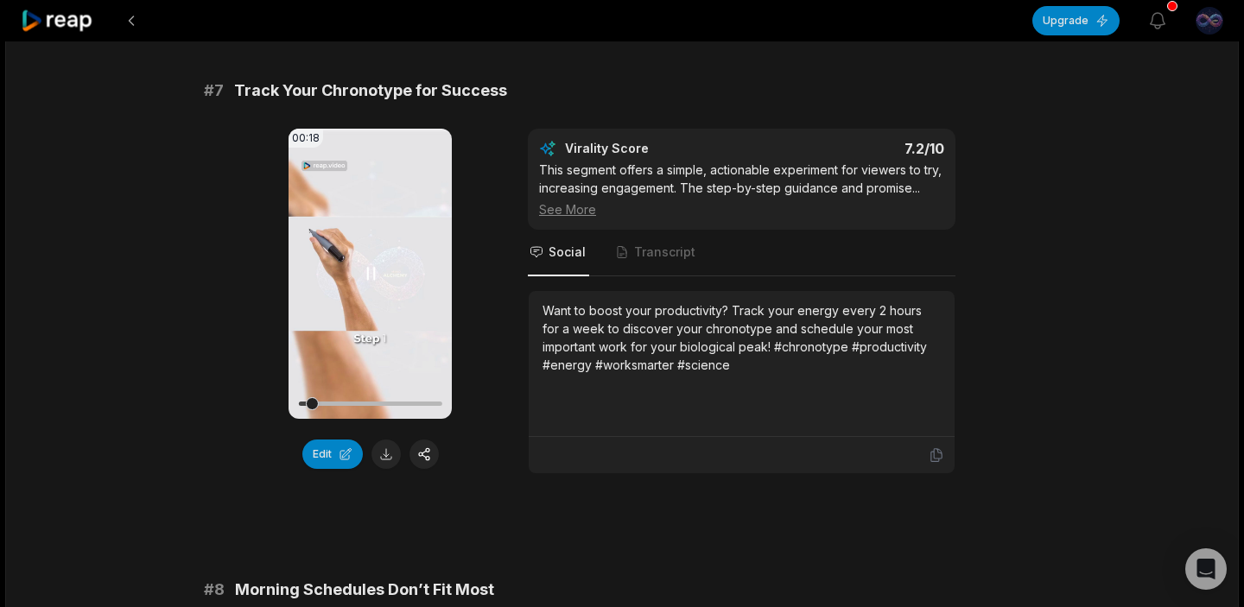
scroll to position [3167, 0]
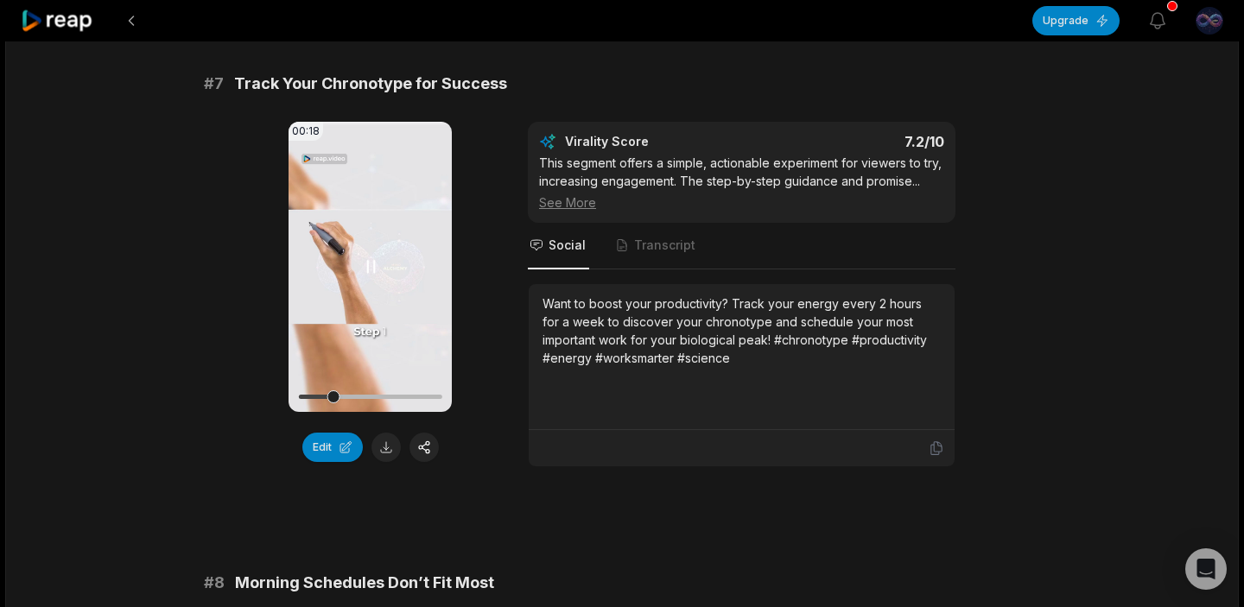
click at [370, 275] on icon at bounding box center [370, 267] width 21 height 21
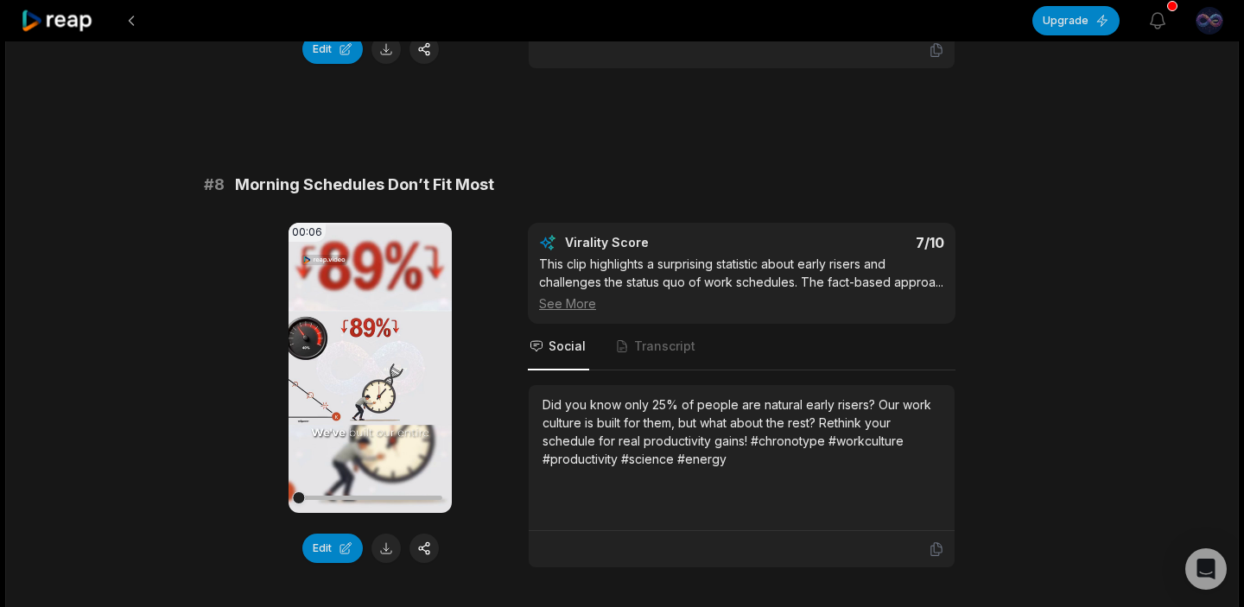
scroll to position [3578, 0]
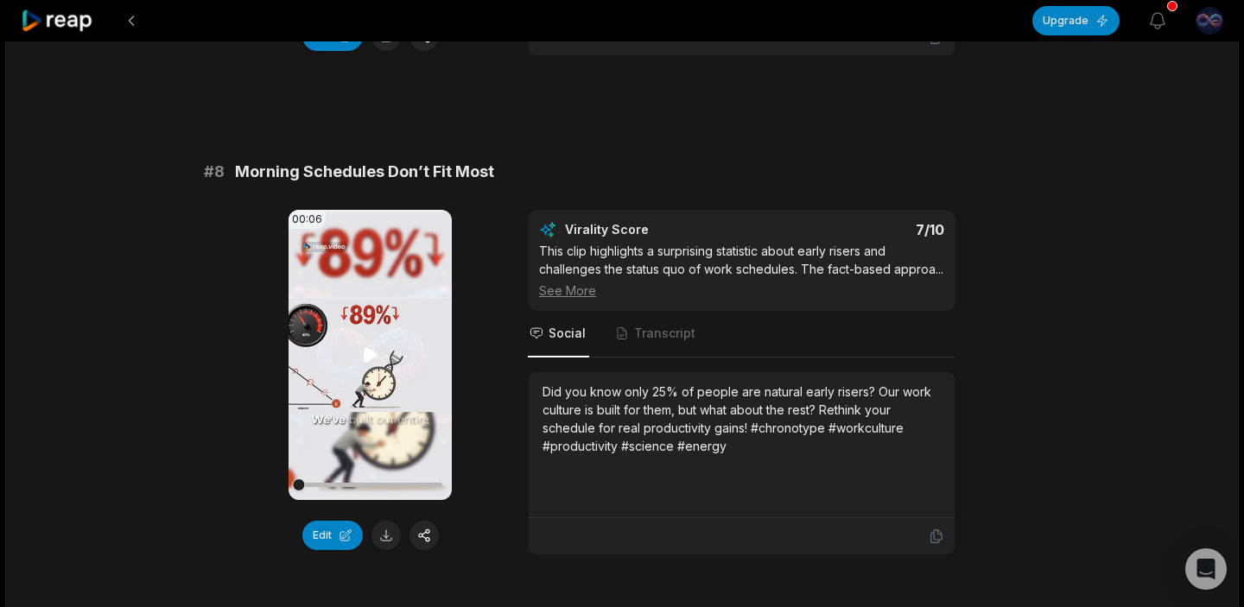
click at [370, 358] on icon at bounding box center [370, 354] width 13 height 15
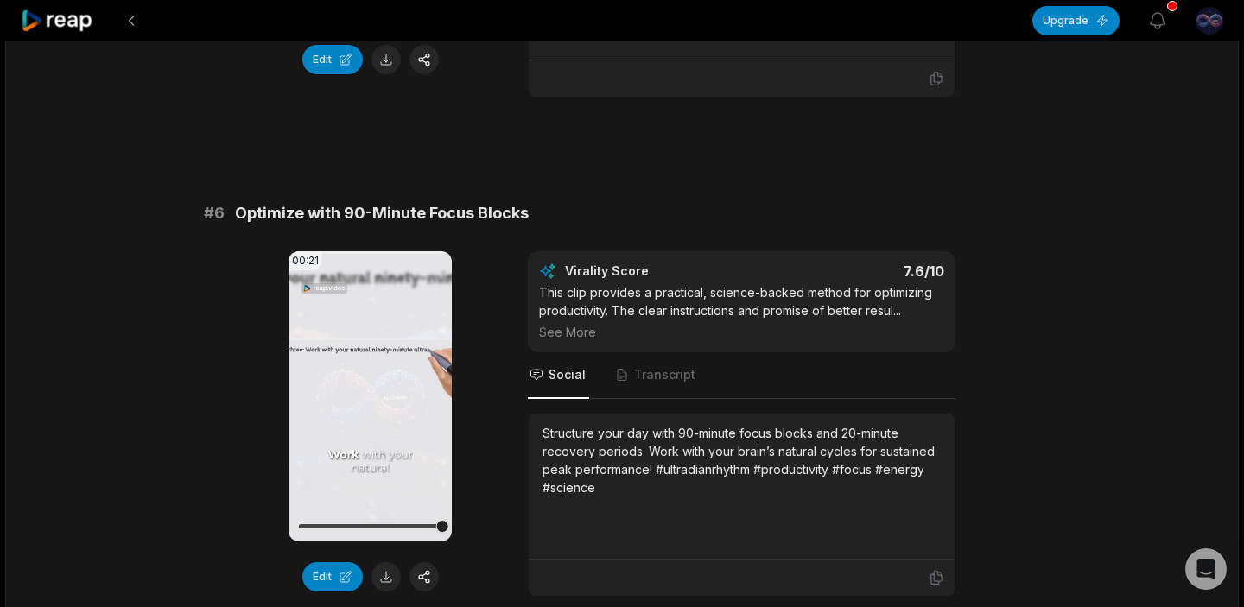
scroll to position [2594, 0]
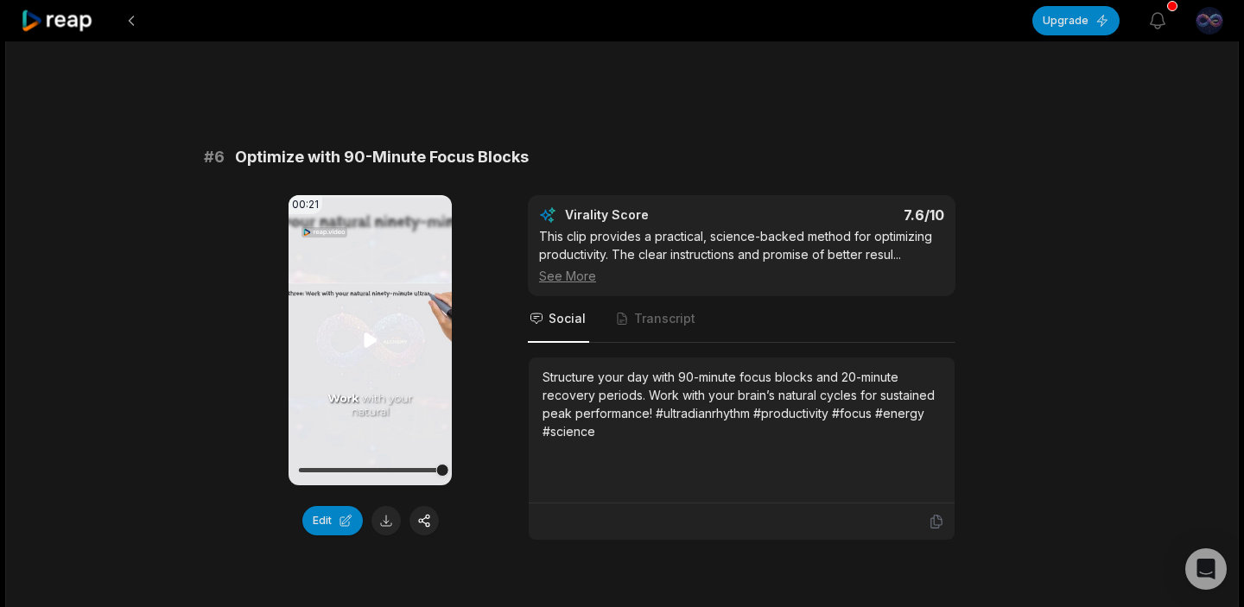
click at [368, 343] on icon at bounding box center [370, 340] width 13 height 15
click at [376, 341] on icon at bounding box center [370, 340] width 21 height 21
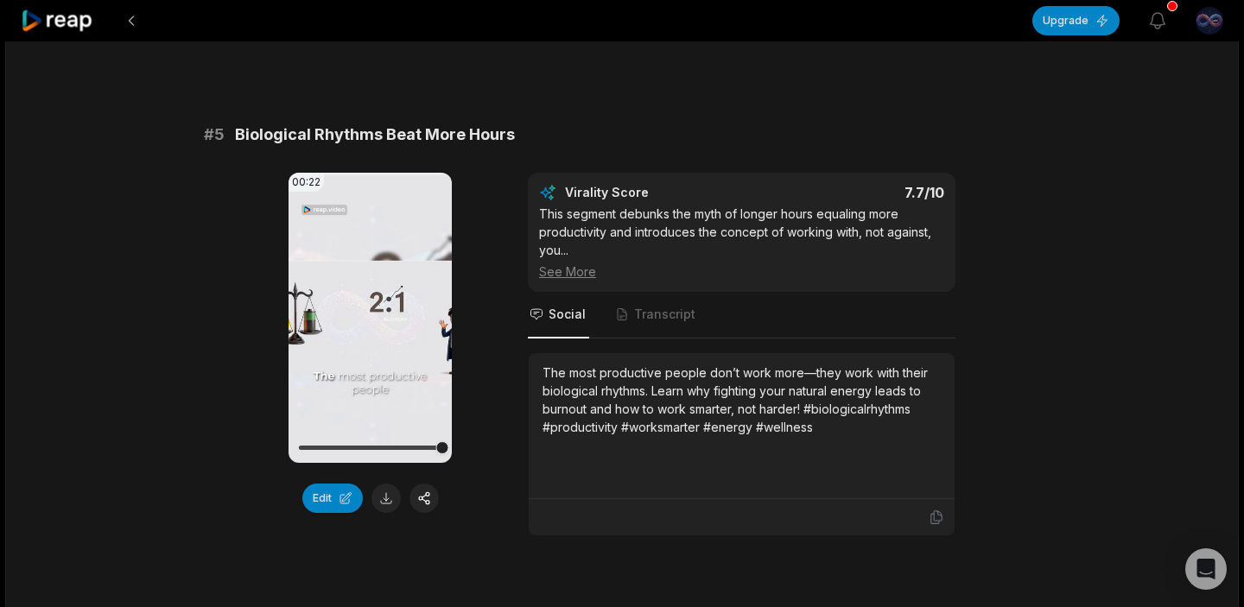
scroll to position [2092, 0]
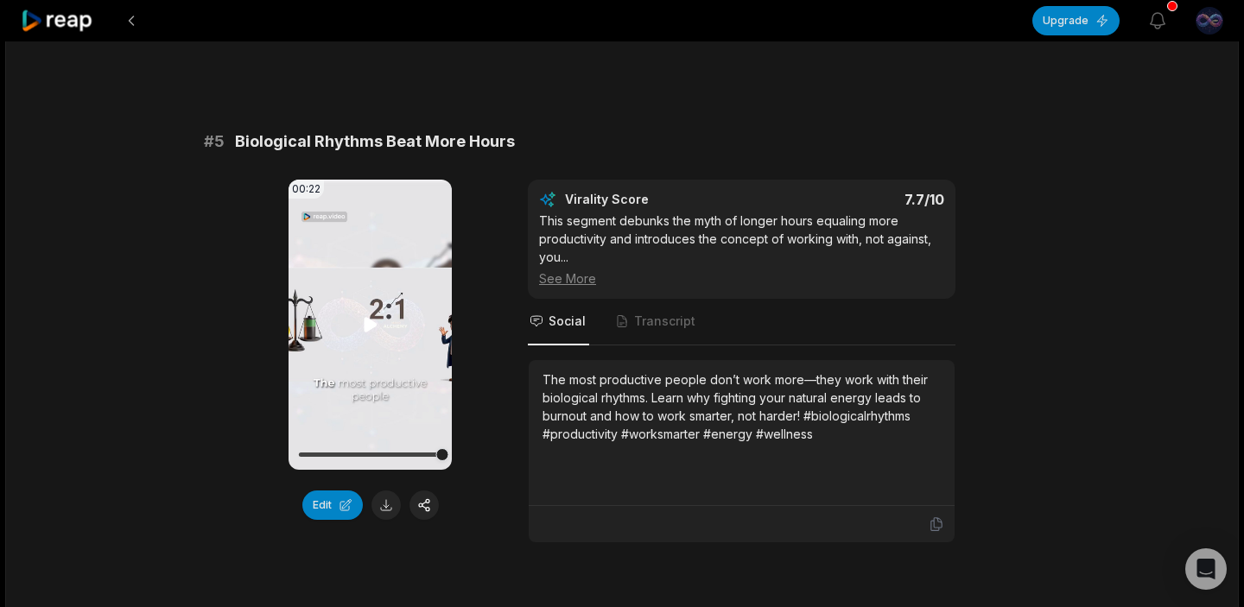
click at [372, 330] on icon at bounding box center [370, 325] width 21 height 21
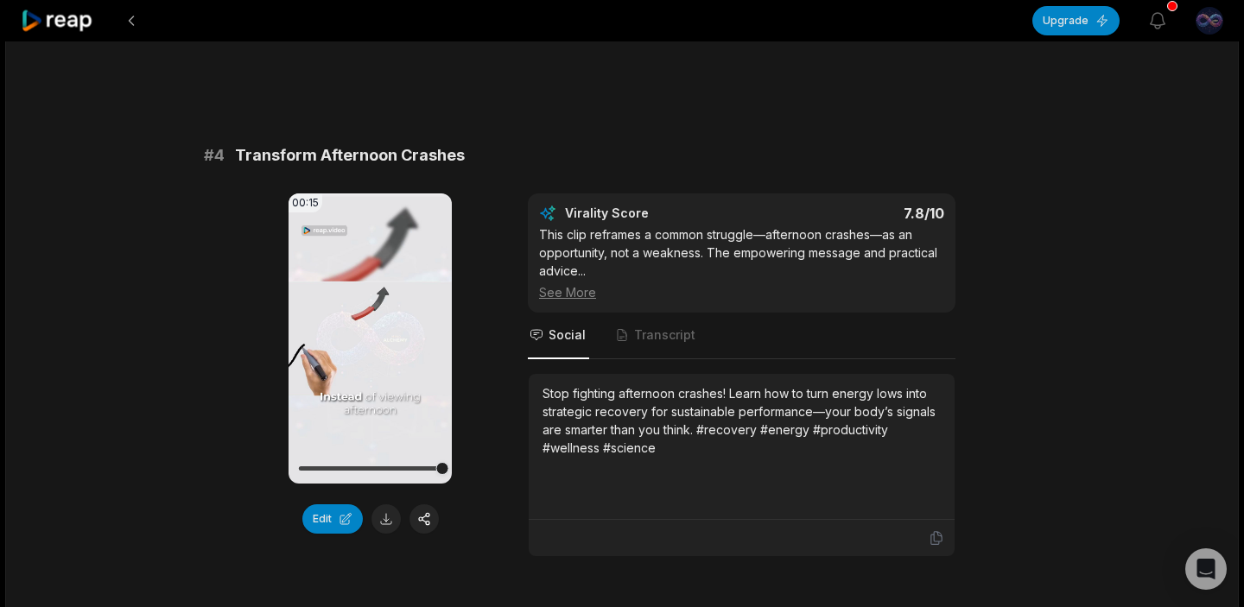
scroll to position [1555, 0]
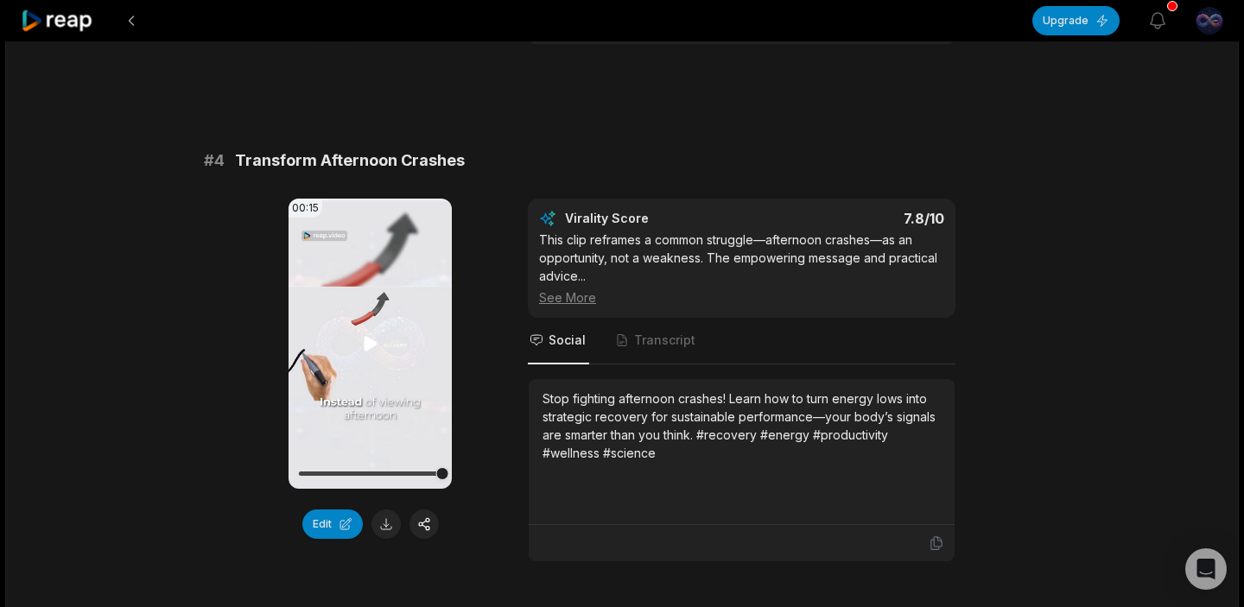
click at [369, 345] on icon at bounding box center [370, 343] width 13 height 15
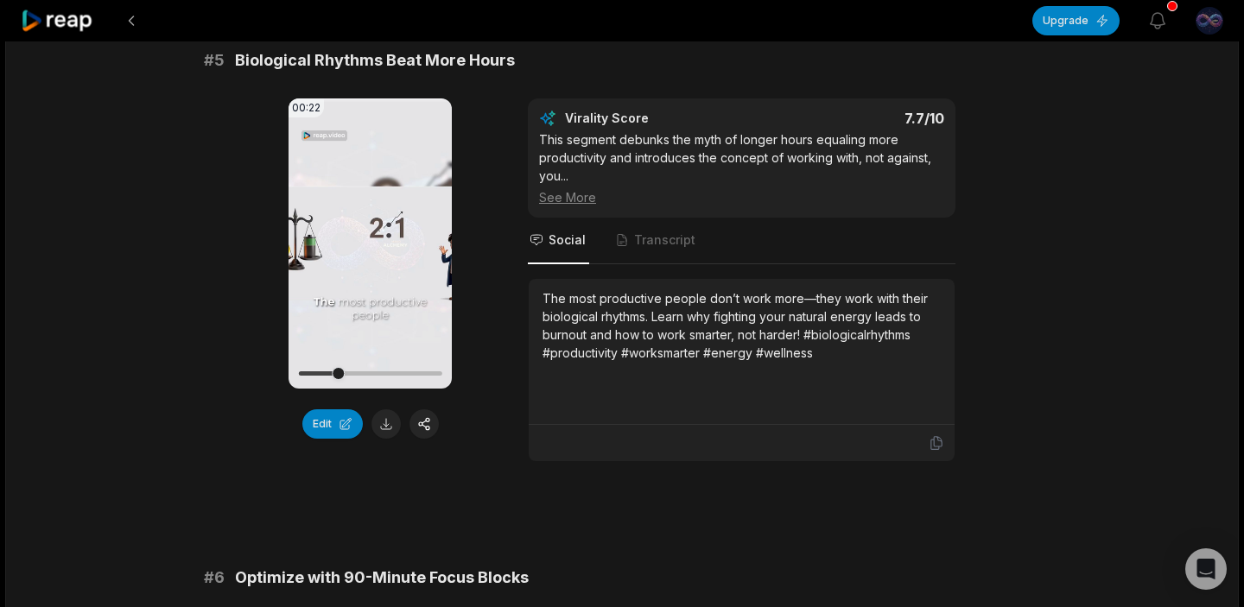
scroll to position [2168, 0]
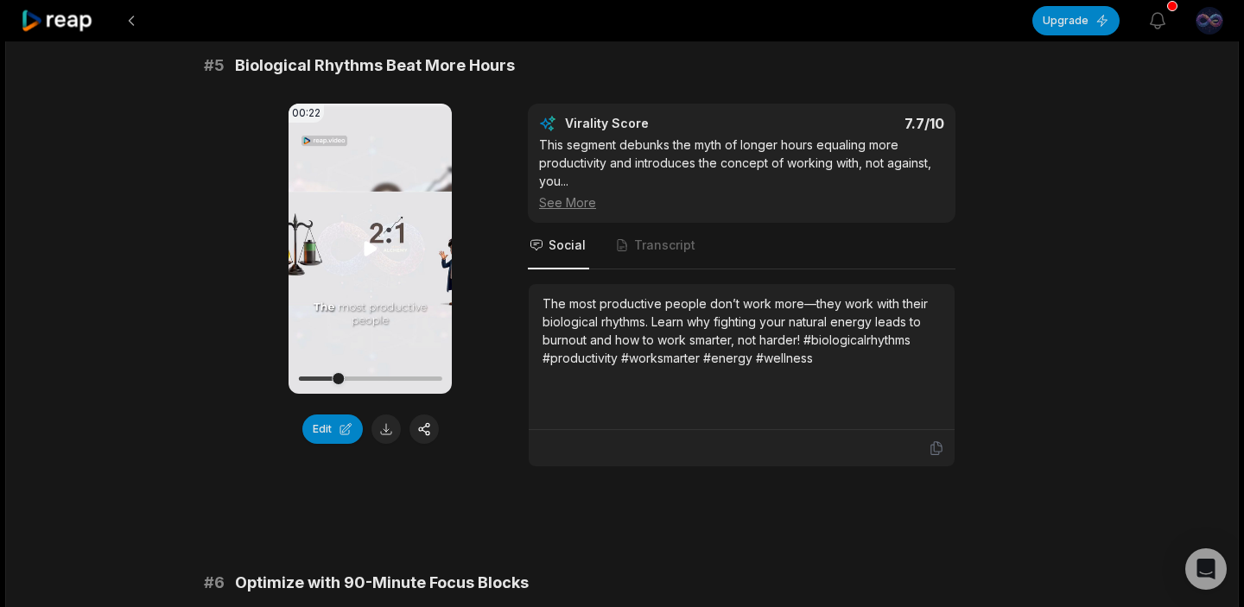
click at [369, 254] on icon at bounding box center [370, 248] width 13 height 15
click at [389, 429] on button at bounding box center [386, 429] width 29 height 29
click at [66, 15] on icon at bounding box center [57, 21] width 73 height 23
